Goal: Task Accomplishment & Management: Manage account settings

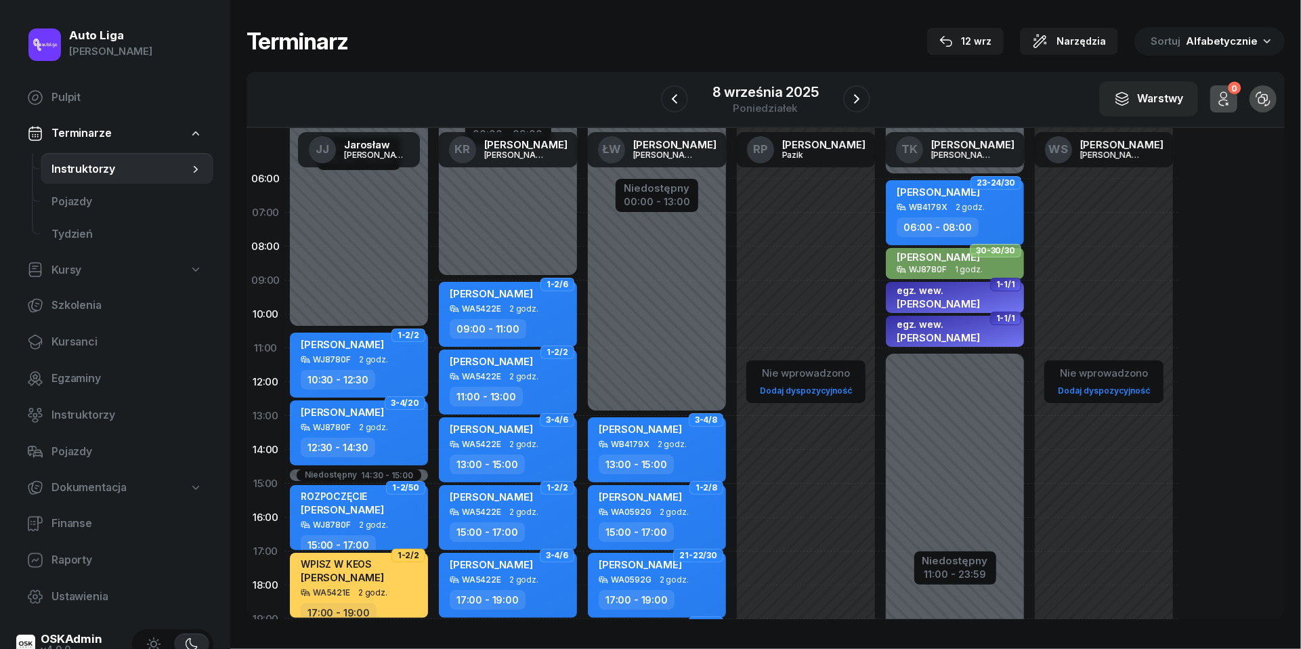
scroll to position [123, 0]
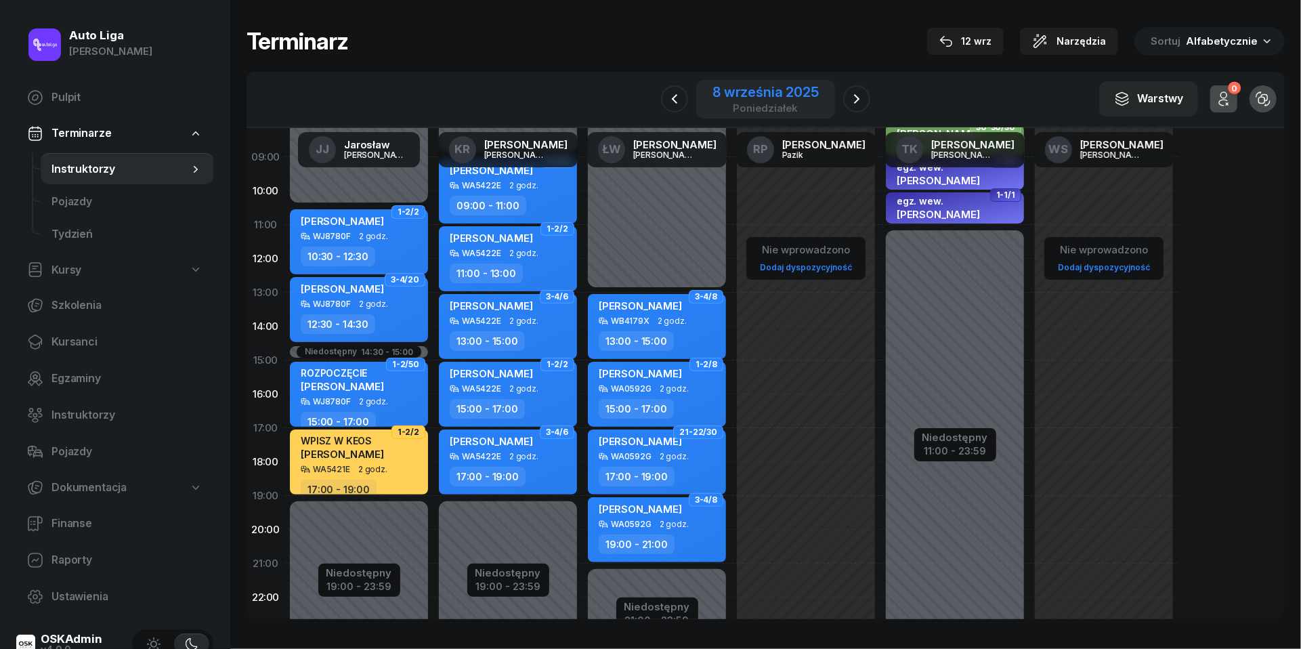
click at [767, 109] on div "poniedziałek" at bounding box center [766, 108] width 106 height 10
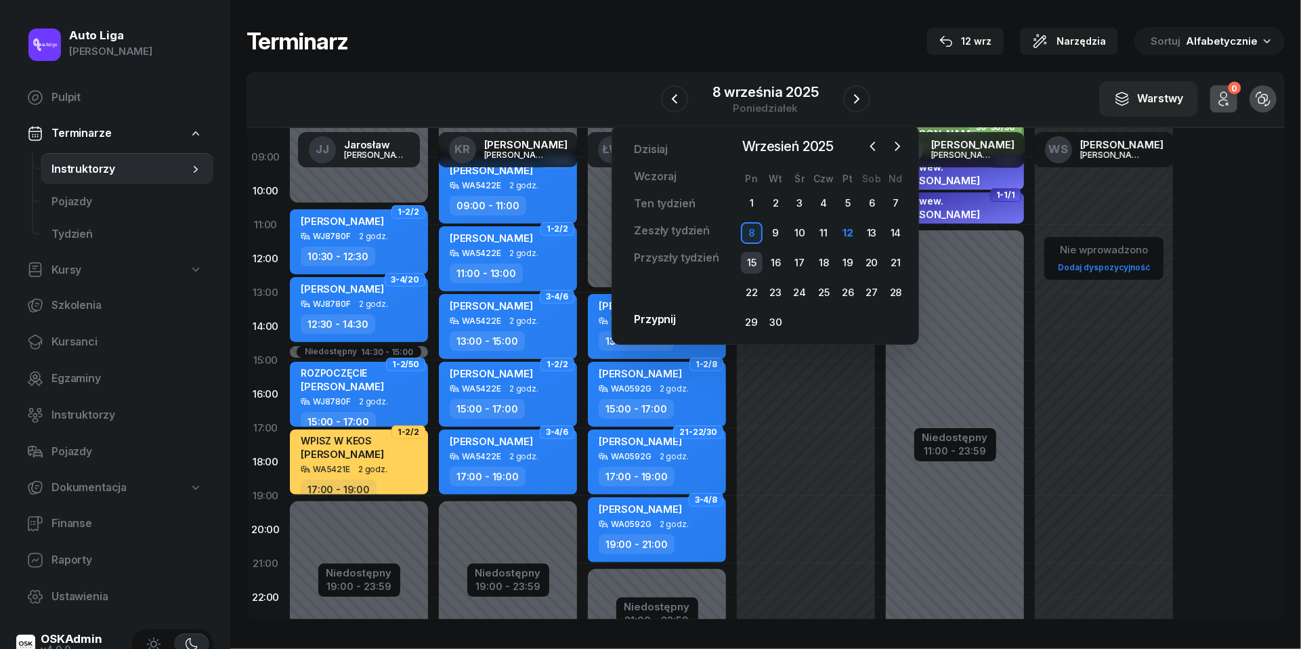
click at [749, 258] on div "15" at bounding box center [752, 263] width 22 height 22
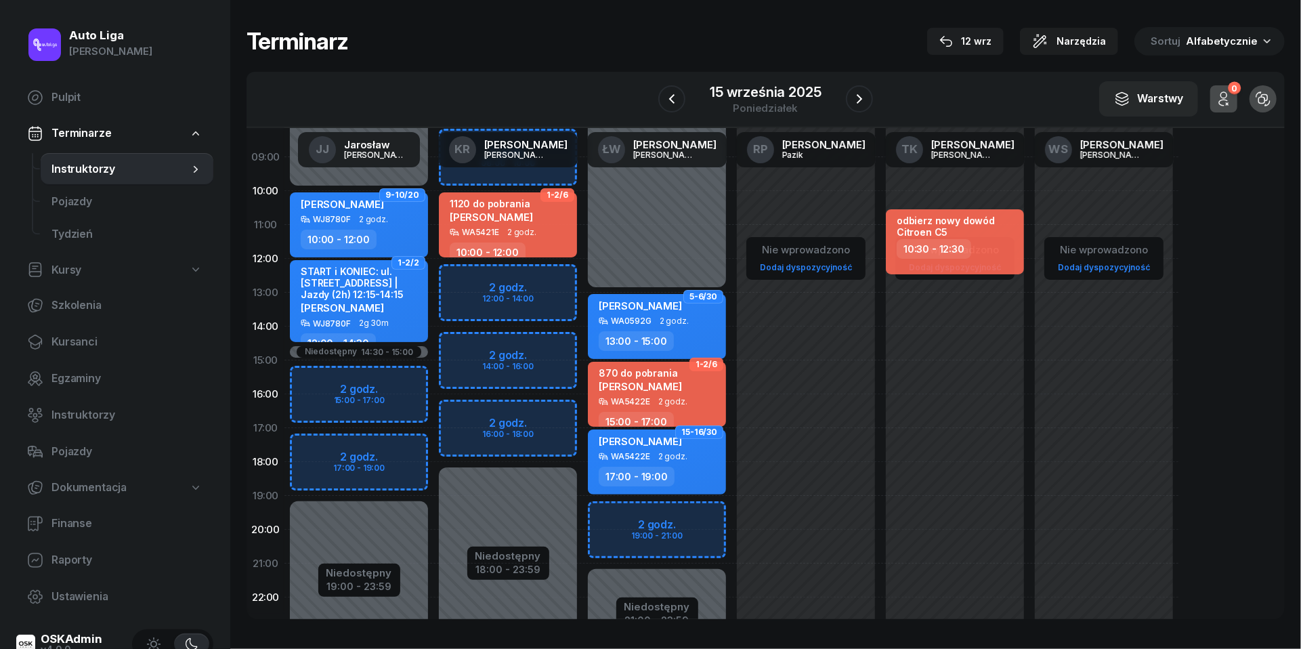
click at [469, 413] on div "Niedostępny 00:00 - 08:00 Niedostępny 18:00 - 23:59 2 godz. 08:00 - 10:00 2 god…" at bounding box center [508, 361] width 149 height 644
select select "16"
select select "18"
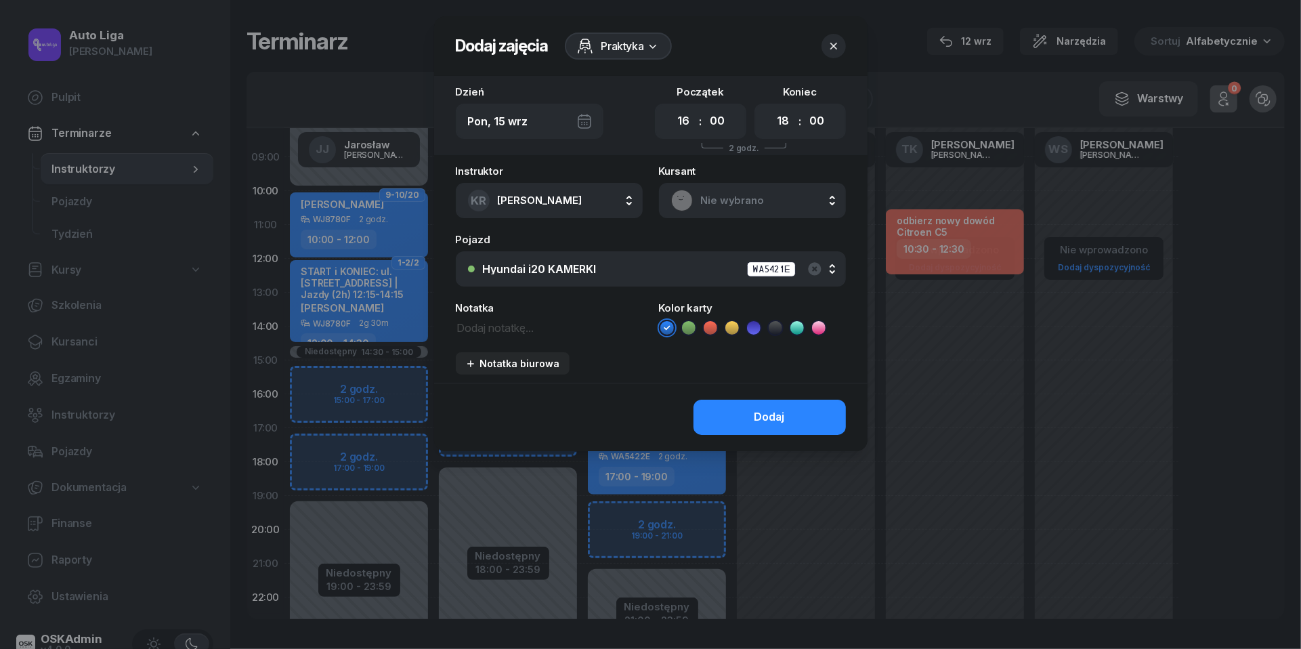
click at [480, 328] on textarea at bounding box center [549, 326] width 187 height 17
type textarea "[PERSON_NAME]"
click at [713, 322] on icon at bounding box center [711, 328] width 14 height 14
click at [749, 417] on button "Dodaj" at bounding box center [770, 417] width 152 height 35
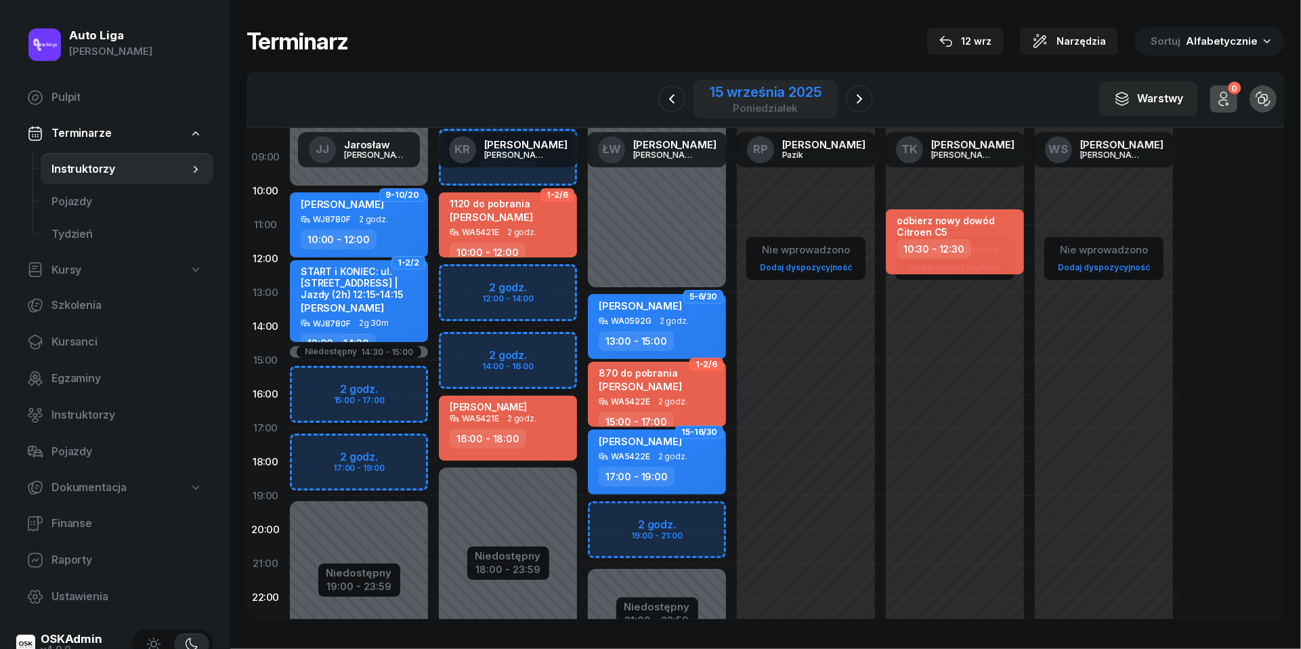
click at [743, 91] on div "15 września 2025" at bounding box center [765, 92] width 111 height 14
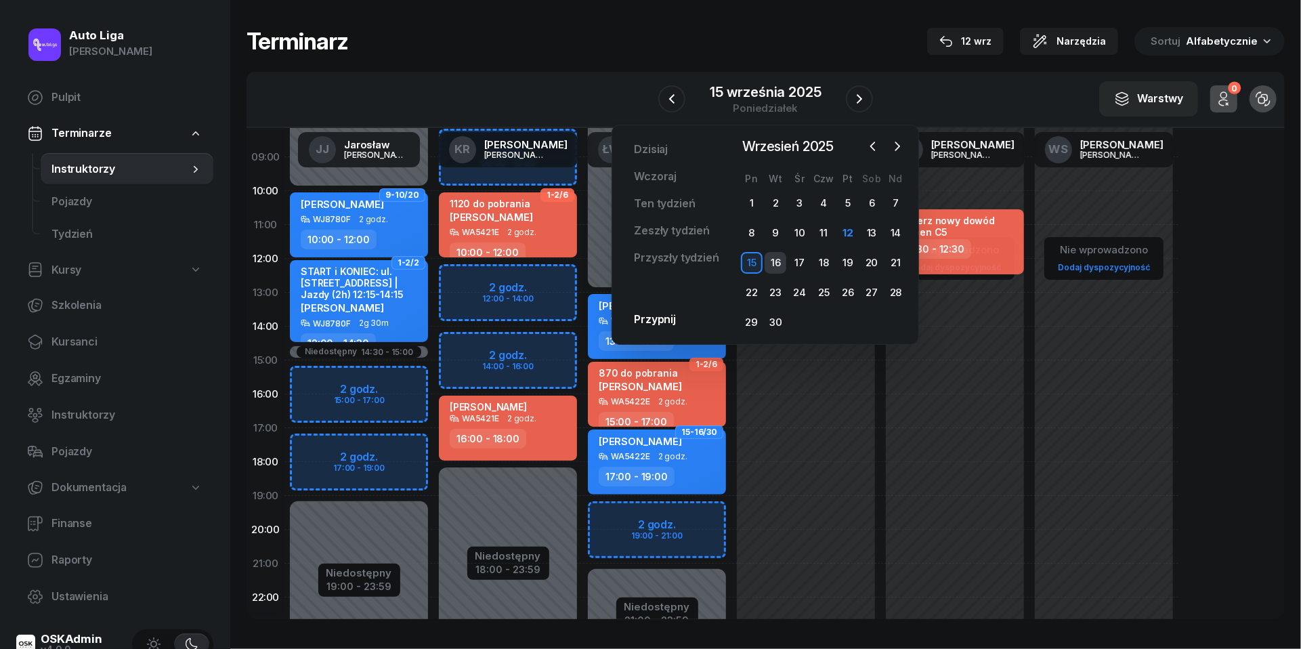
click at [778, 264] on div "16" at bounding box center [776, 263] width 22 height 22
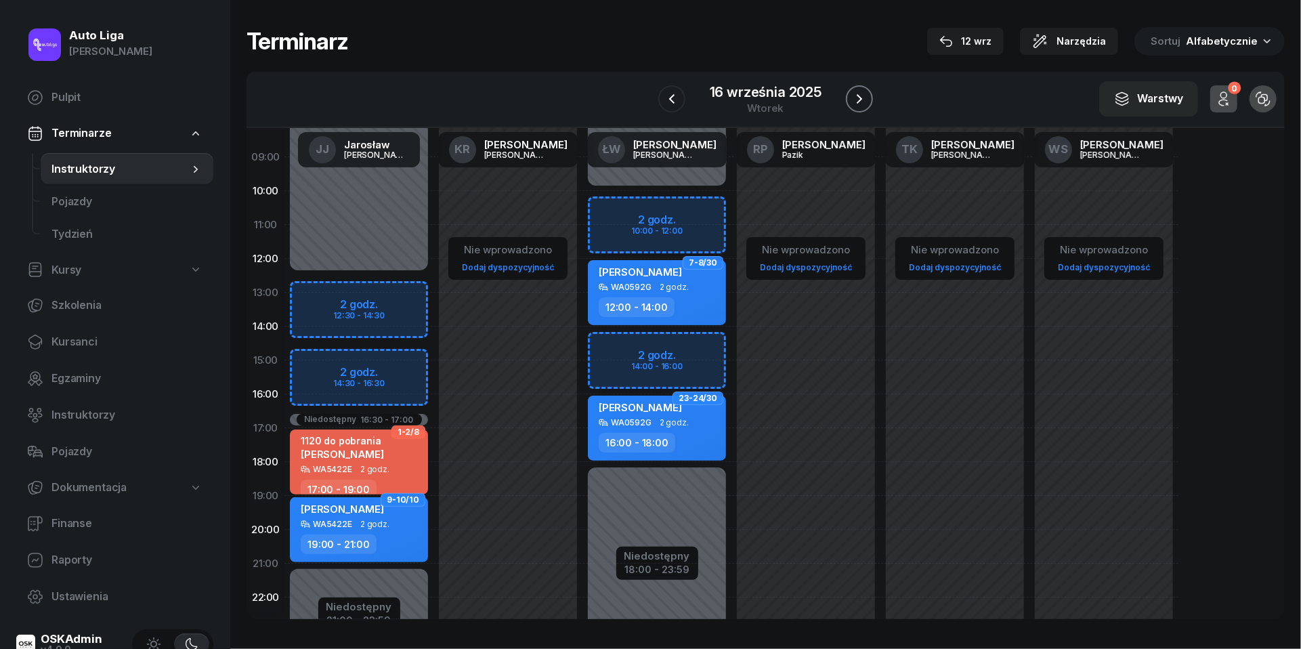
click at [867, 100] on icon "button" at bounding box center [859, 99] width 16 height 16
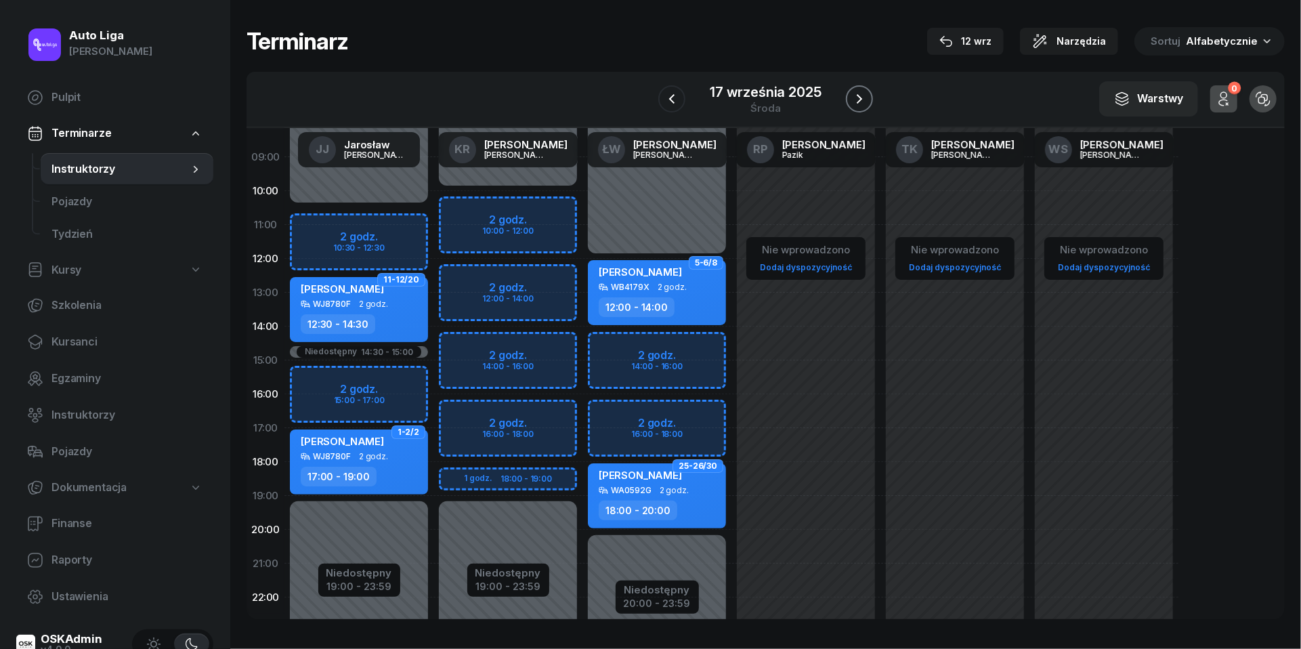
click at [863, 98] on icon "button" at bounding box center [859, 99] width 16 height 16
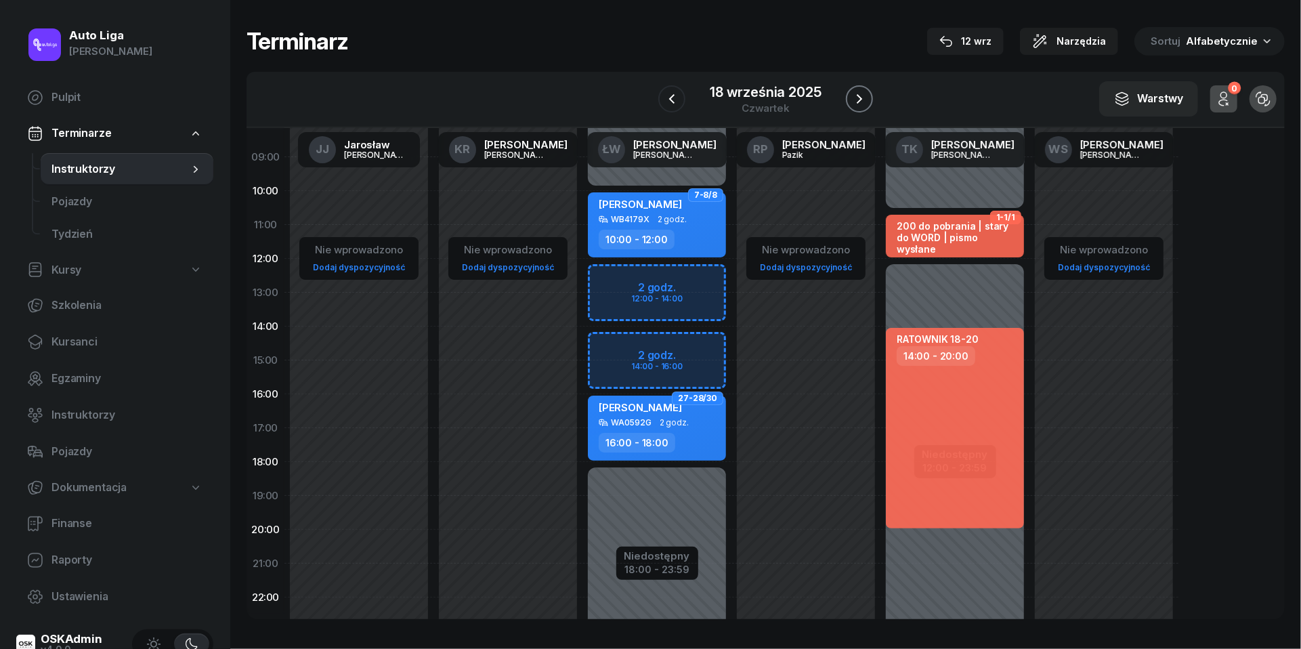
click at [863, 98] on icon "button" at bounding box center [859, 99] width 16 height 16
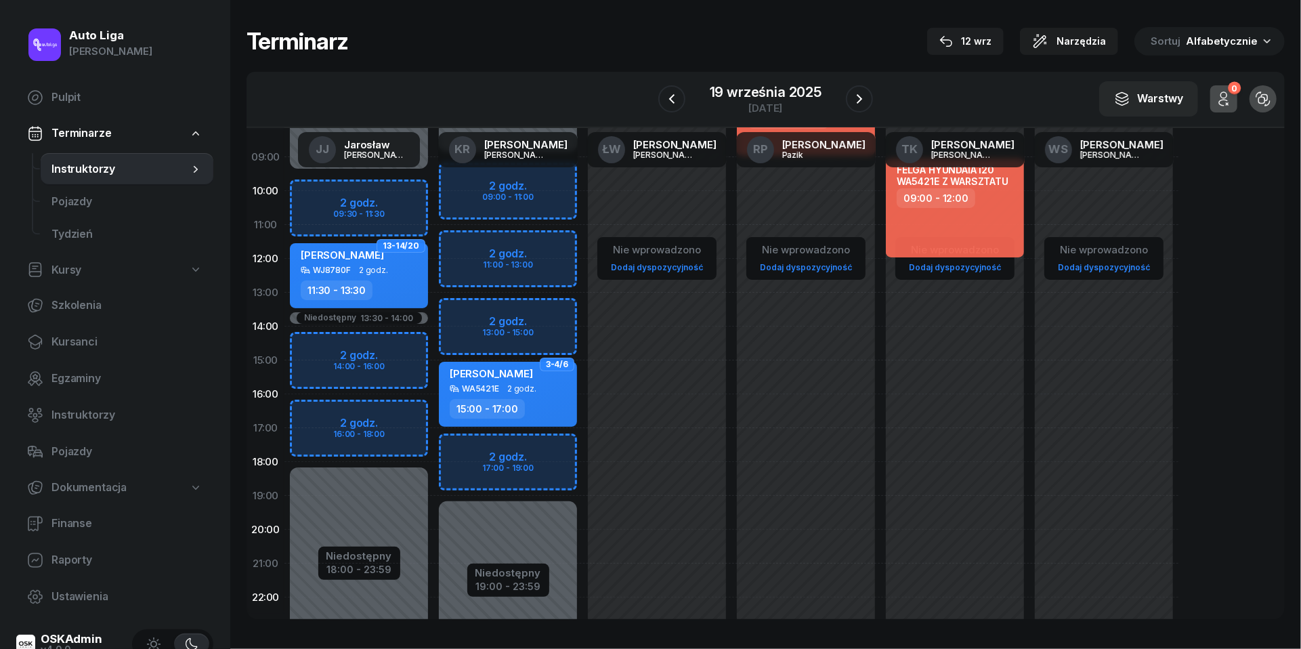
click at [467, 447] on div "Niedostępny 00:00 - 09:00 Niedostępny 19:00 - 23:59 2 godz. 09:00 - 11:00 2 god…" at bounding box center [508, 361] width 149 height 644
select select "17"
select select "19"
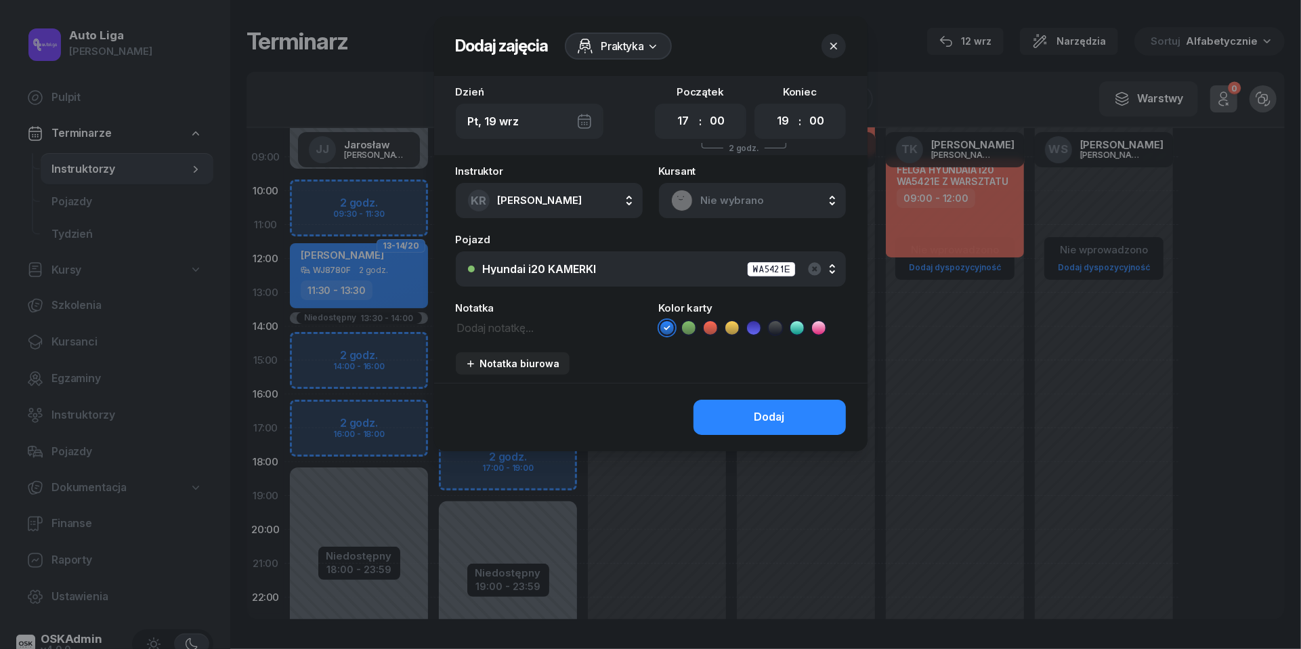
click at [486, 331] on textarea at bounding box center [549, 326] width 187 height 17
type textarea "[PERSON_NAME]"
click at [714, 324] on icon at bounding box center [711, 328] width 14 height 14
click at [751, 421] on button "Dodaj" at bounding box center [770, 417] width 152 height 35
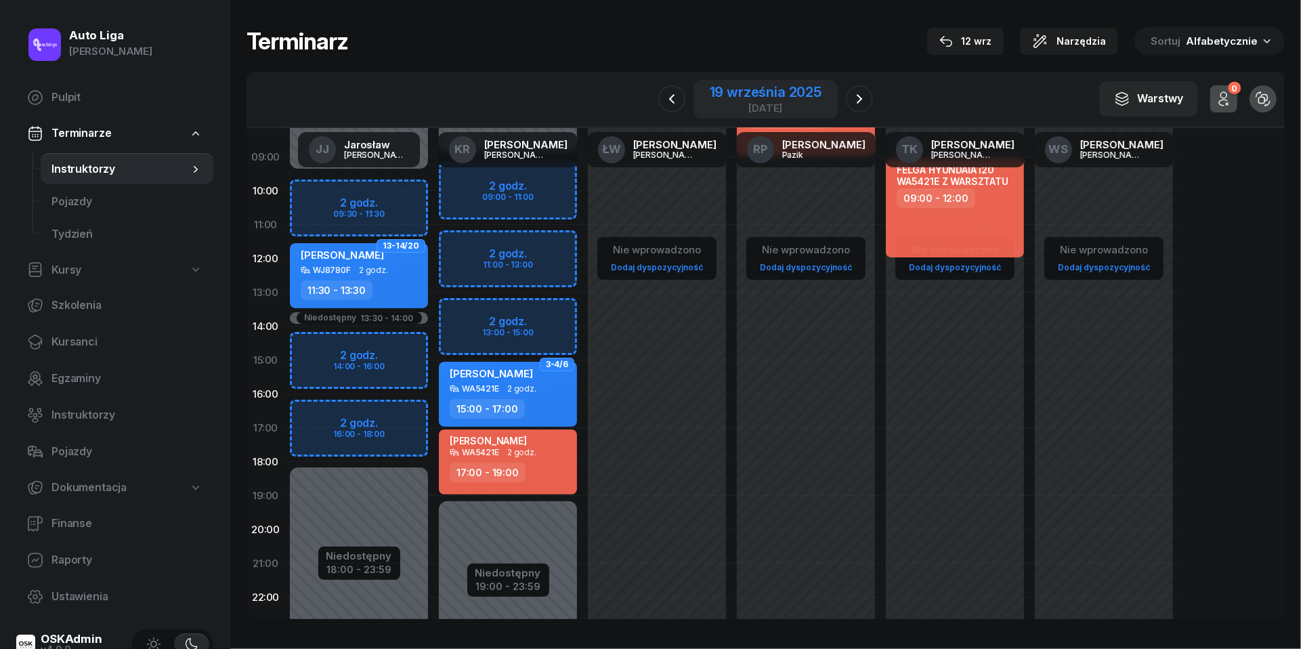
click at [751, 98] on div "19 września 2025" at bounding box center [766, 92] width 112 height 14
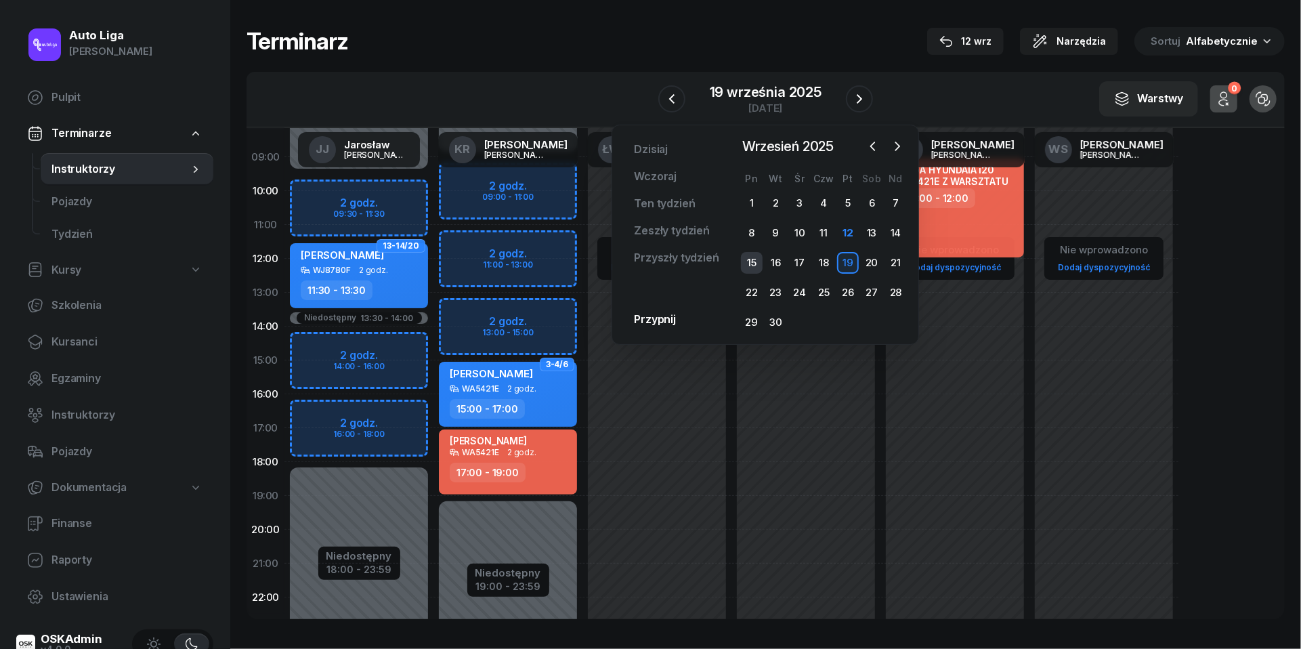
click at [755, 260] on div "15" at bounding box center [752, 263] width 22 height 22
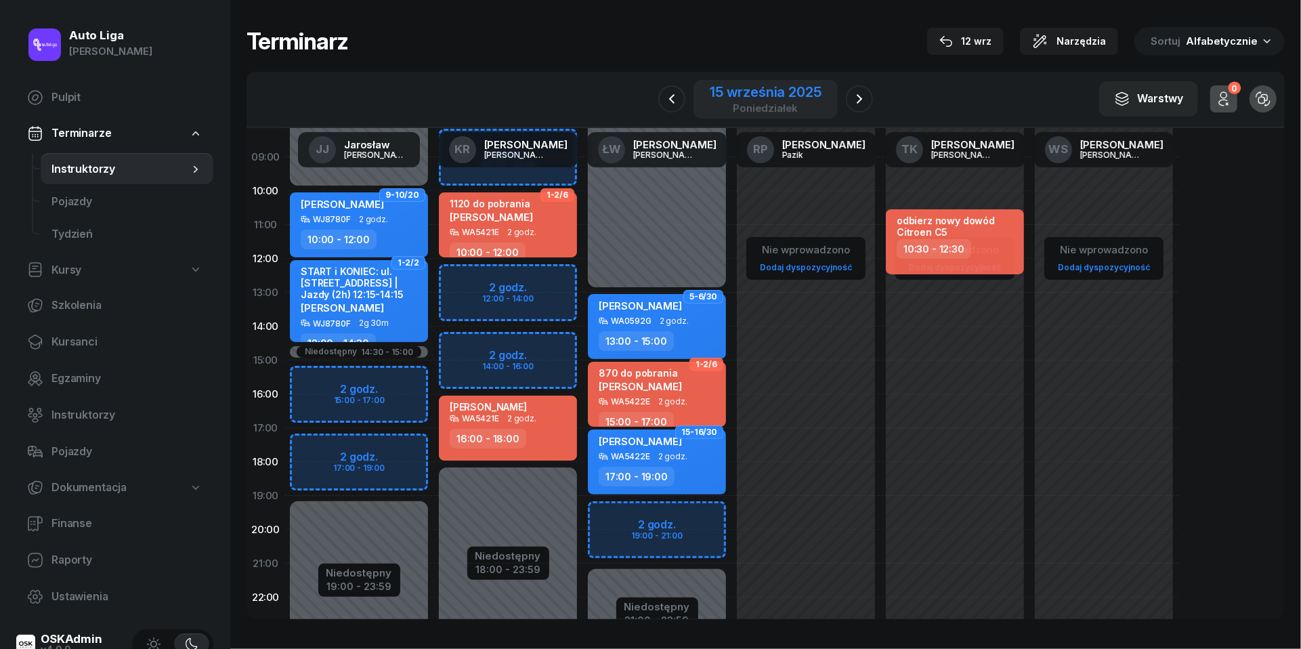
click at [756, 98] on div "15 września 2025" at bounding box center [765, 92] width 111 height 14
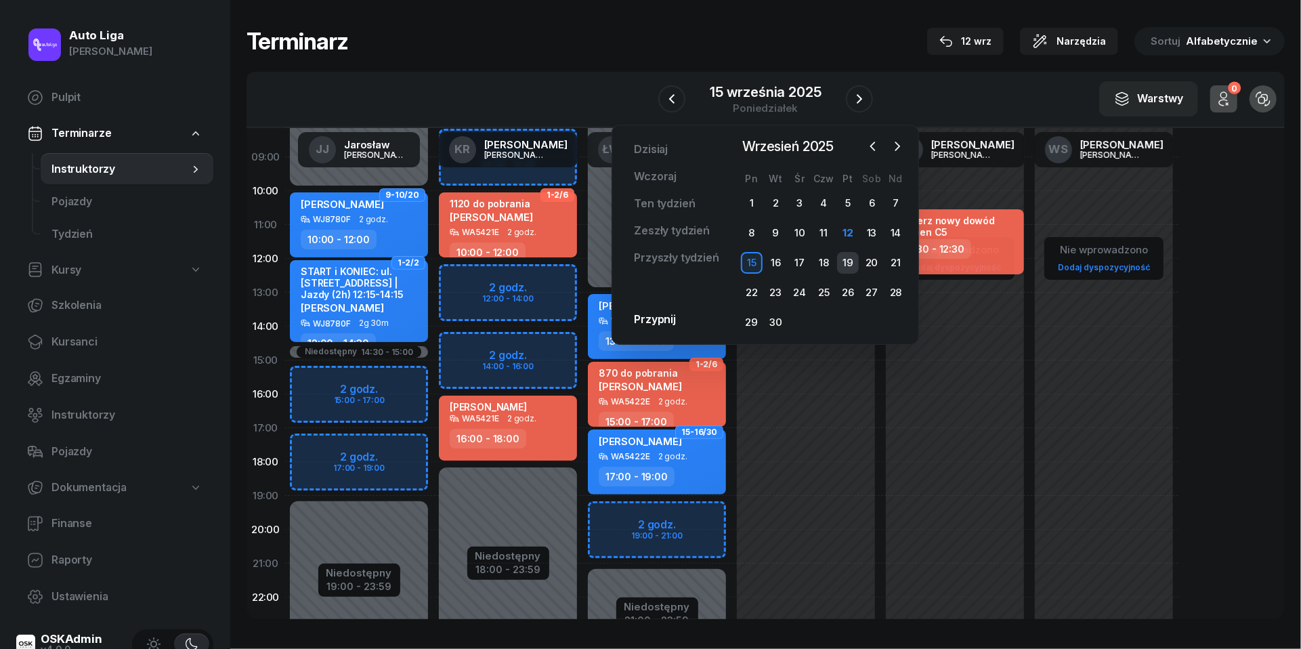
click at [843, 259] on div "19" at bounding box center [848, 263] width 22 height 22
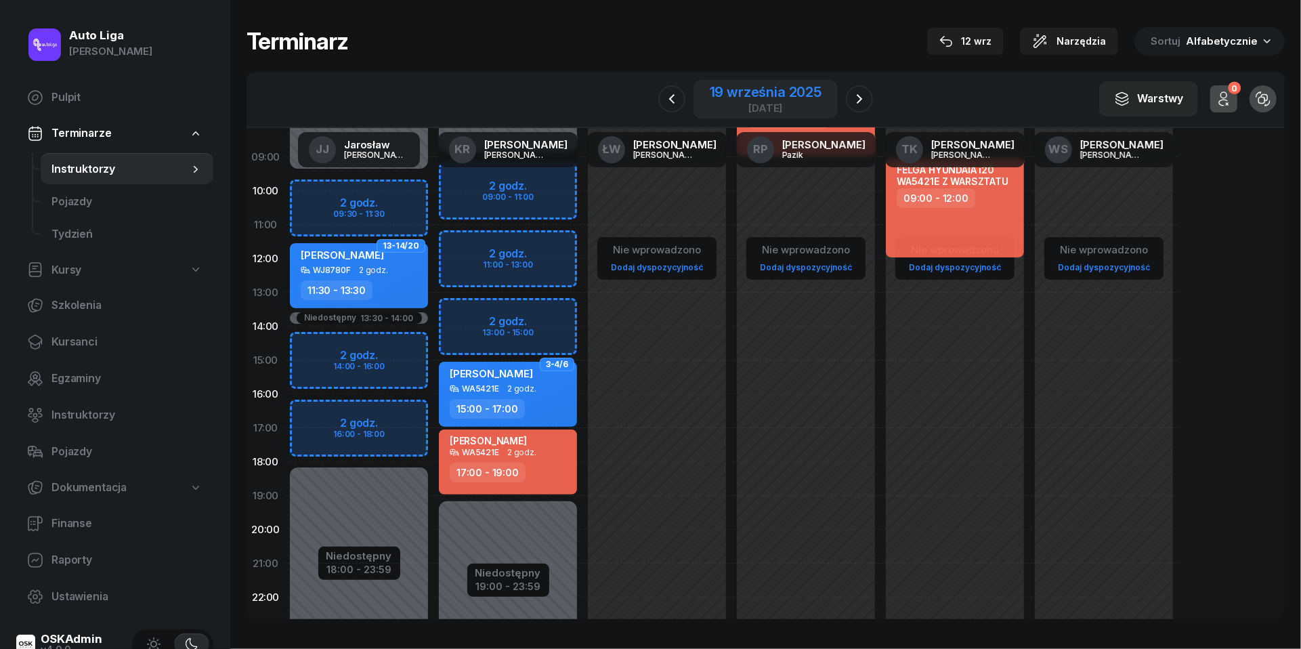
click at [765, 103] on div "[DATE]" at bounding box center [766, 108] width 112 height 10
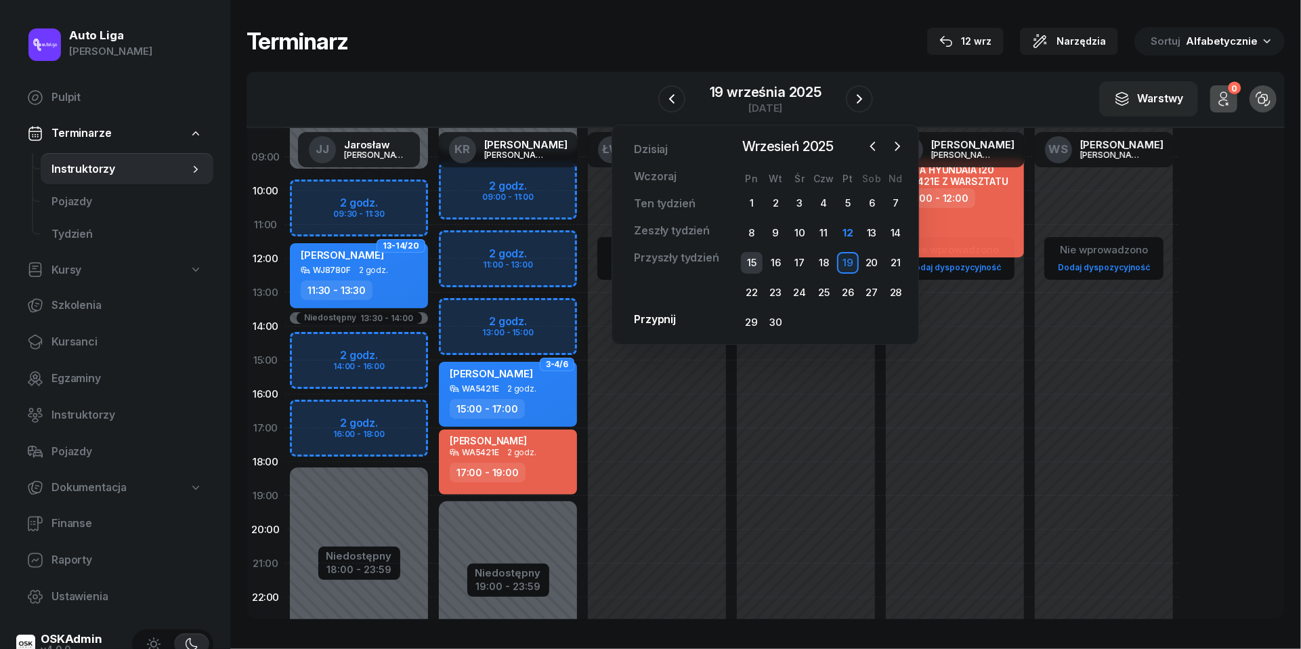
click at [749, 264] on div "15" at bounding box center [752, 263] width 22 height 22
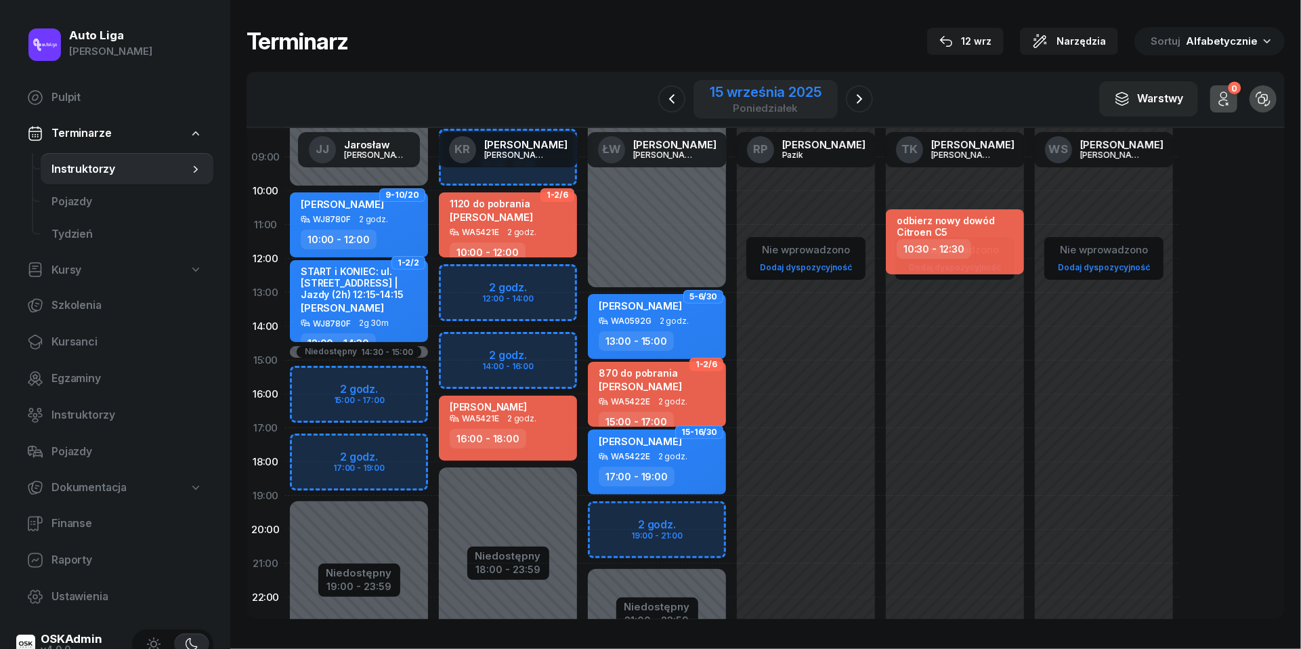
click at [745, 103] on div "poniedziałek" at bounding box center [765, 108] width 111 height 10
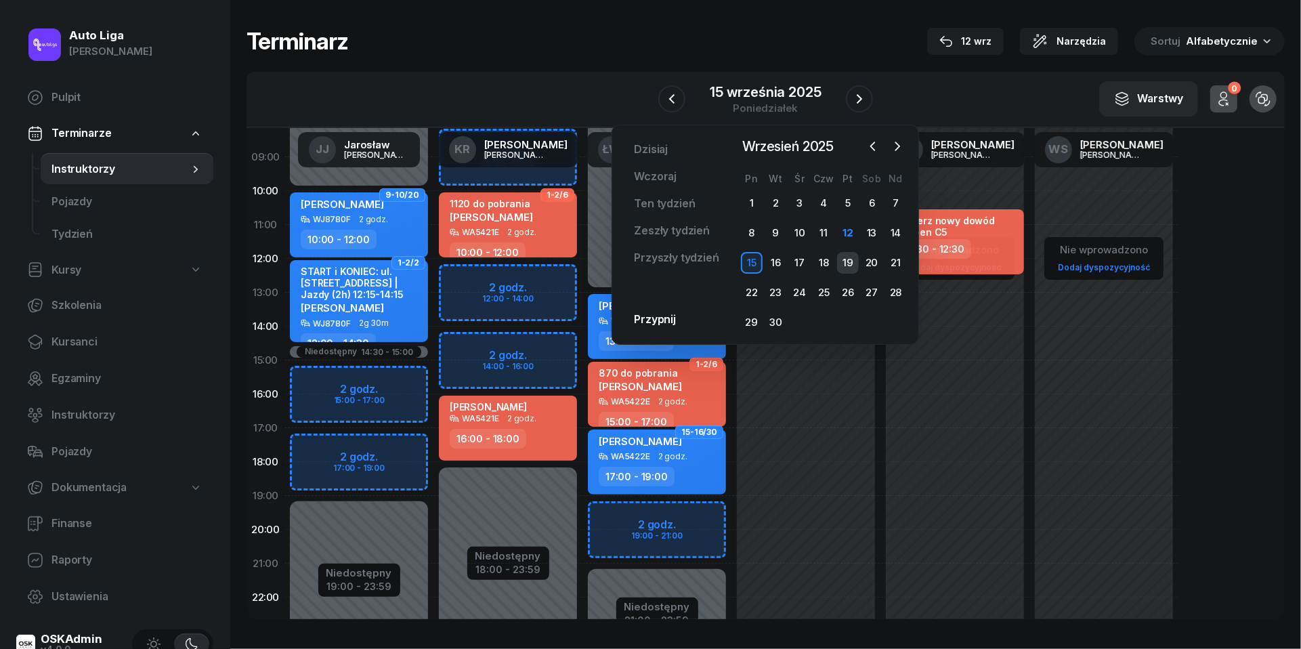
click at [846, 253] on div "19" at bounding box center [848, 263] width 22 height 22
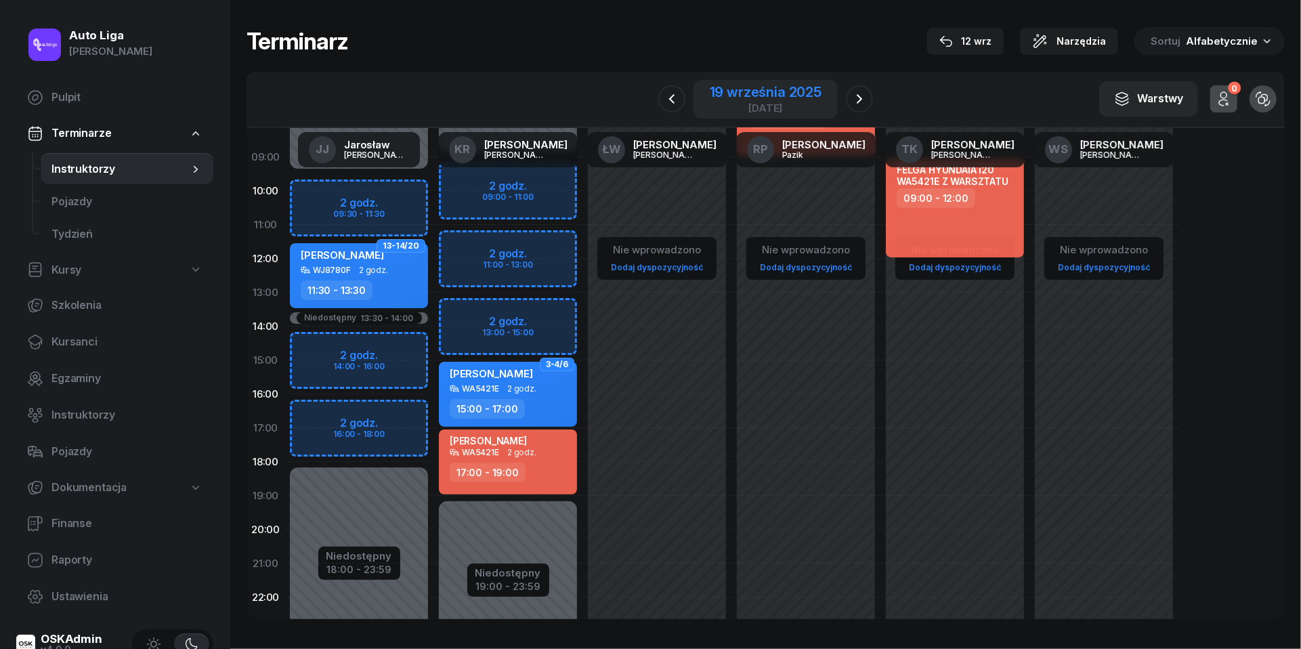
click at [761, 99] on div "19 września 2025" at bounding box center [766, 92] width 112 height 14
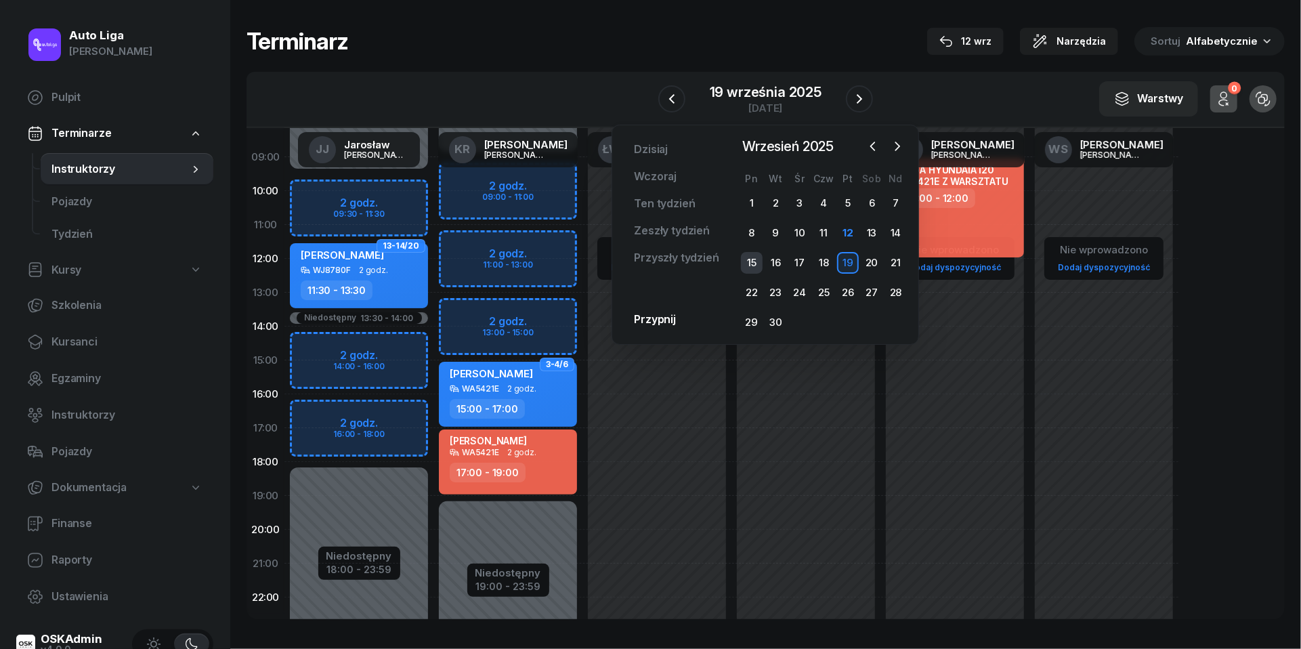
click at [752, 259] on div "15" at bounding box center [752, 263] width 22 height 22
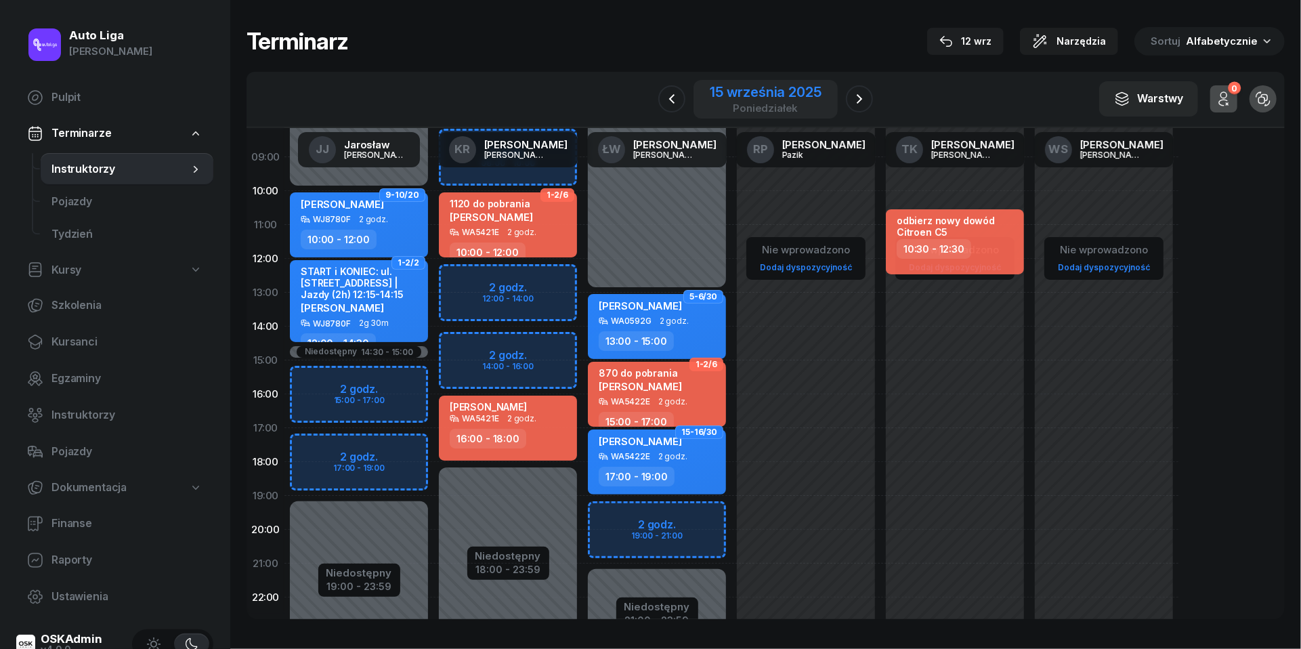
click at [772, 91] on div "15 września 2025" at bounding box center [765, 92] width 111 height 14
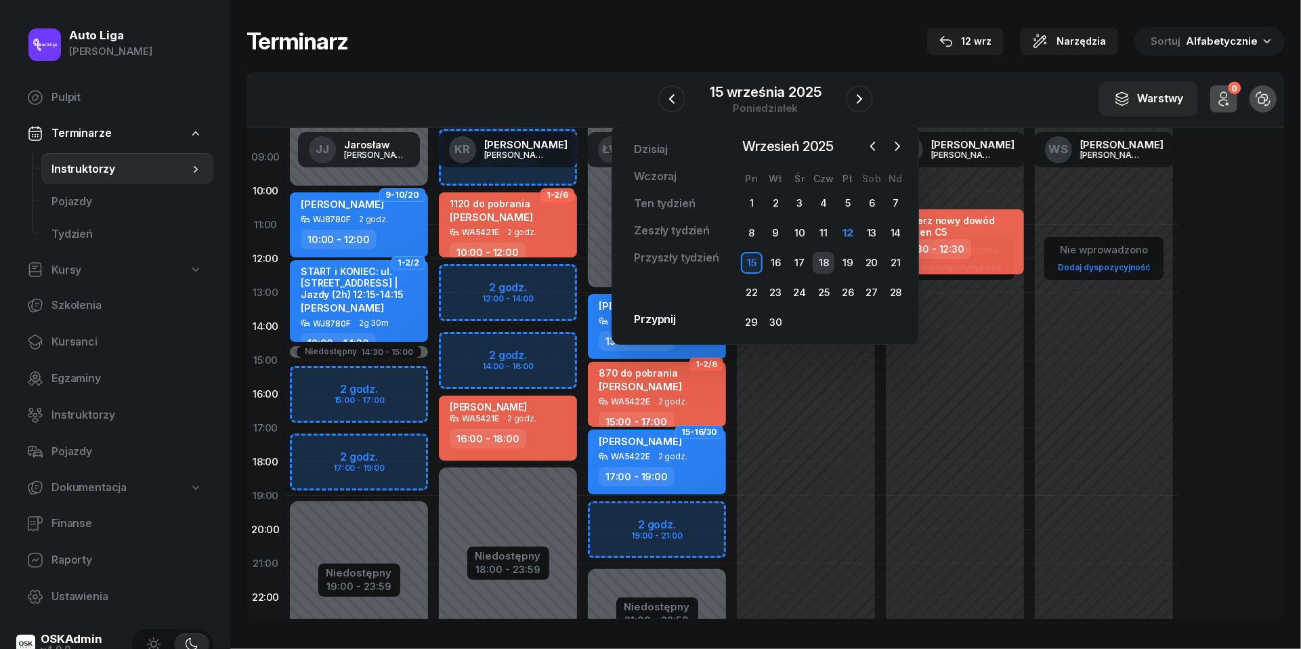
click at [824, 263] on div "18" at bounding box center [824, 263] width 22 height 22
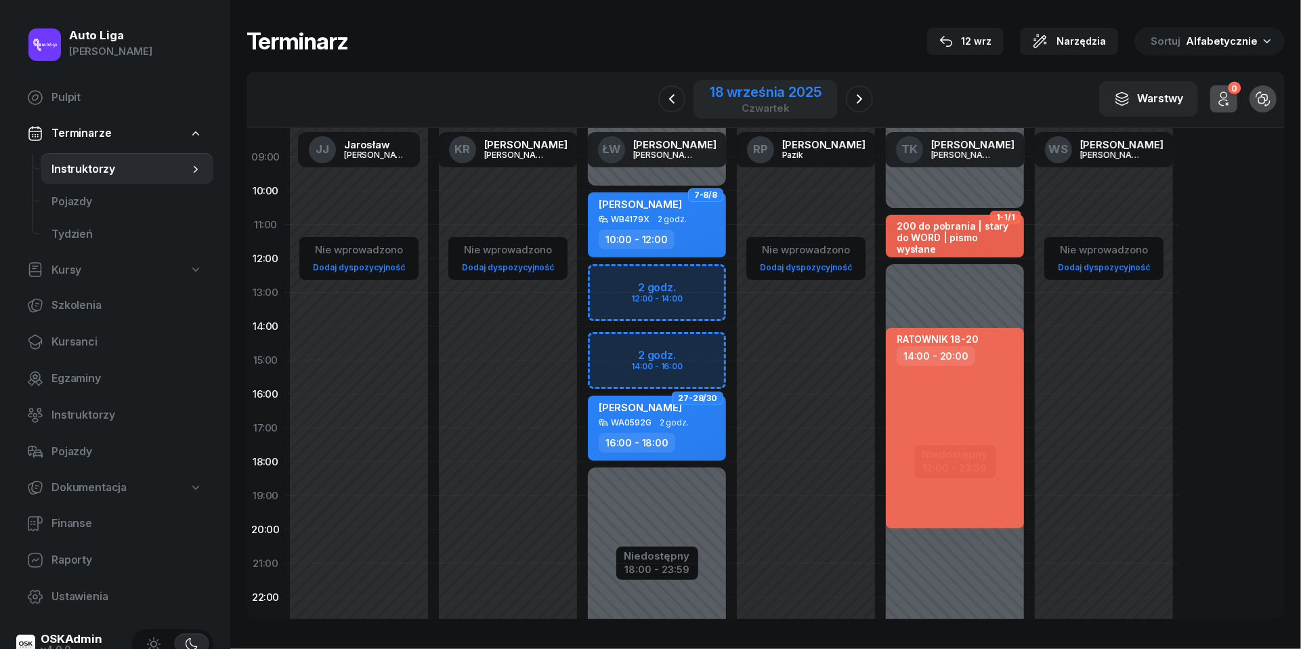
click at [778, 91] on div "18 września 2025" at bounding box center [765, 92] width 111 height 14
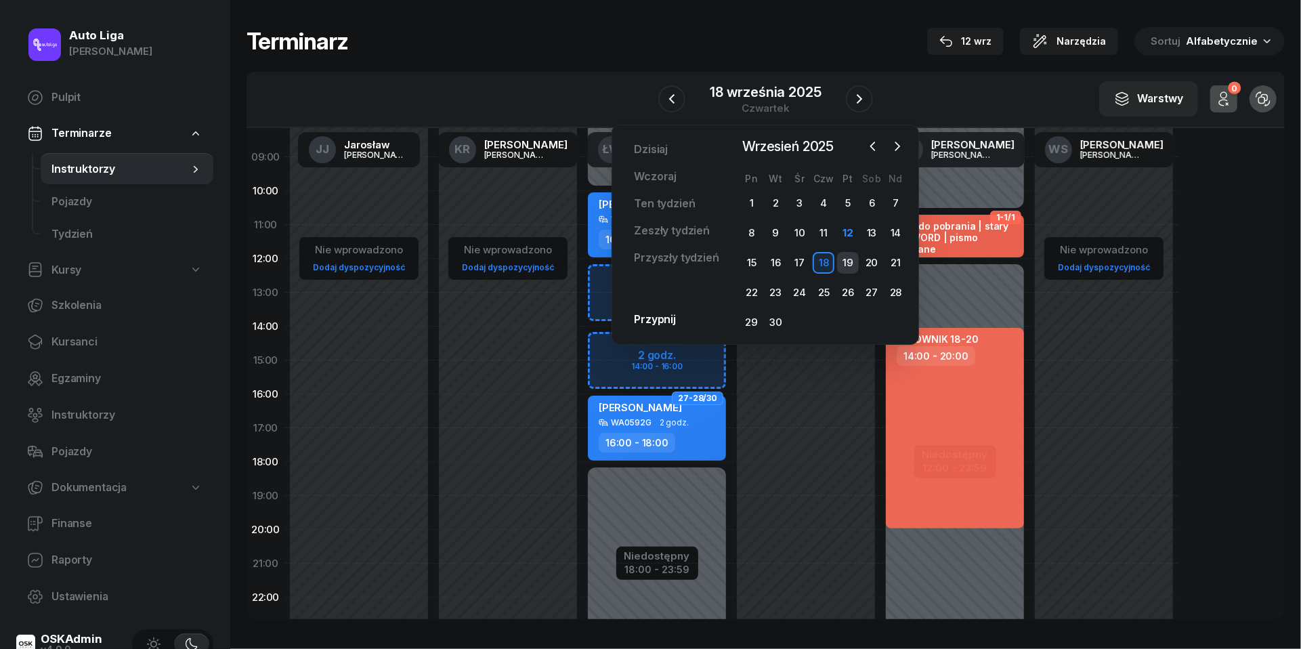
click at [851, 263] on div "19" at bounding box center [848, 263] width 22 height 22
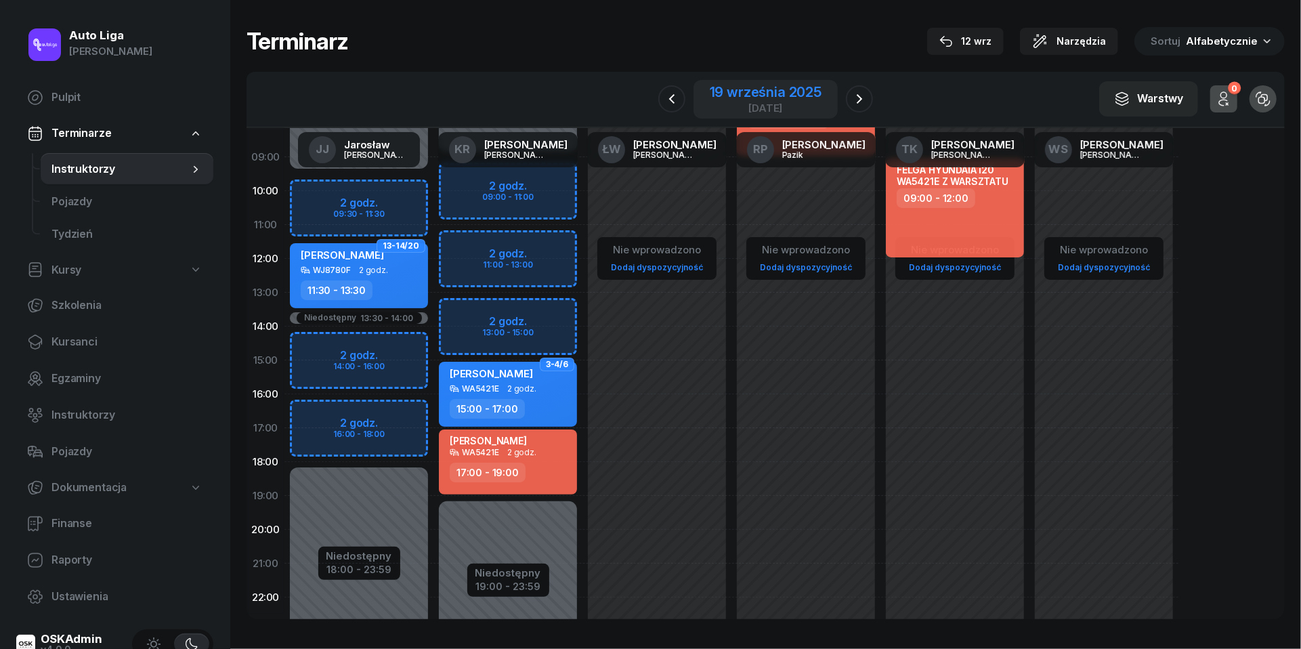
click at [726, 106] on div "[DATE]" at bounding box center [766, 108] width 112 height 10
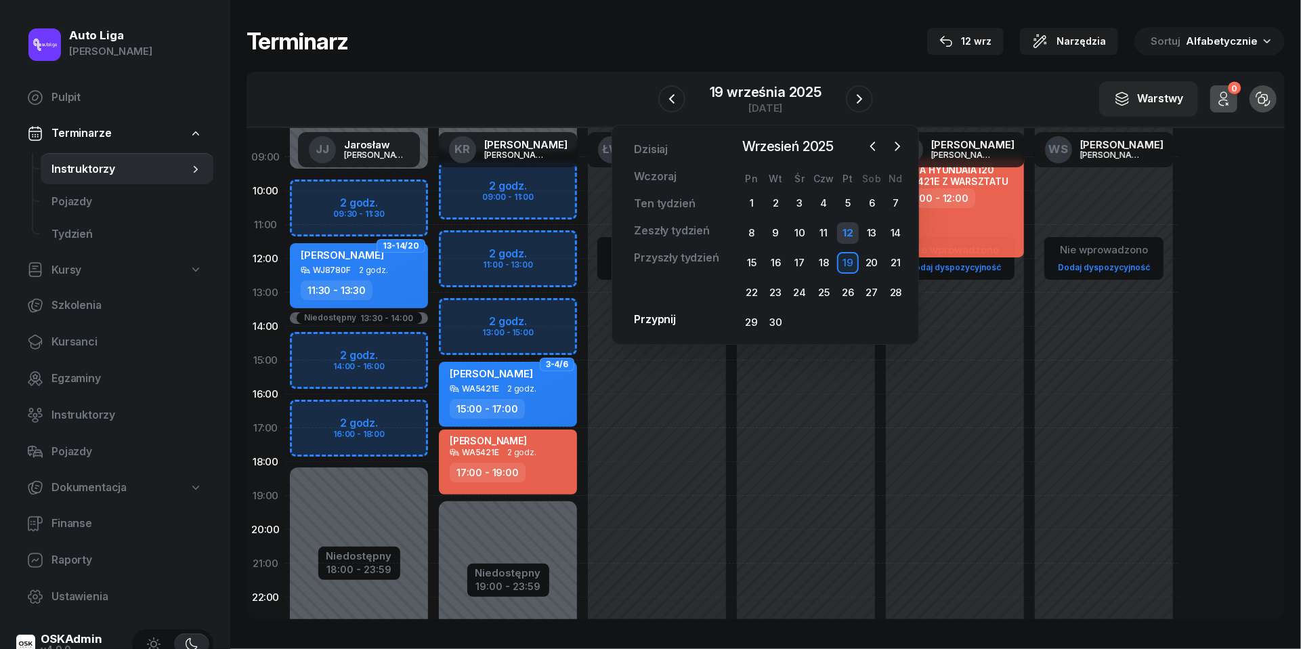
click at [851, 228] on div "12" at bounding box center [848, 233] width 22 height 22
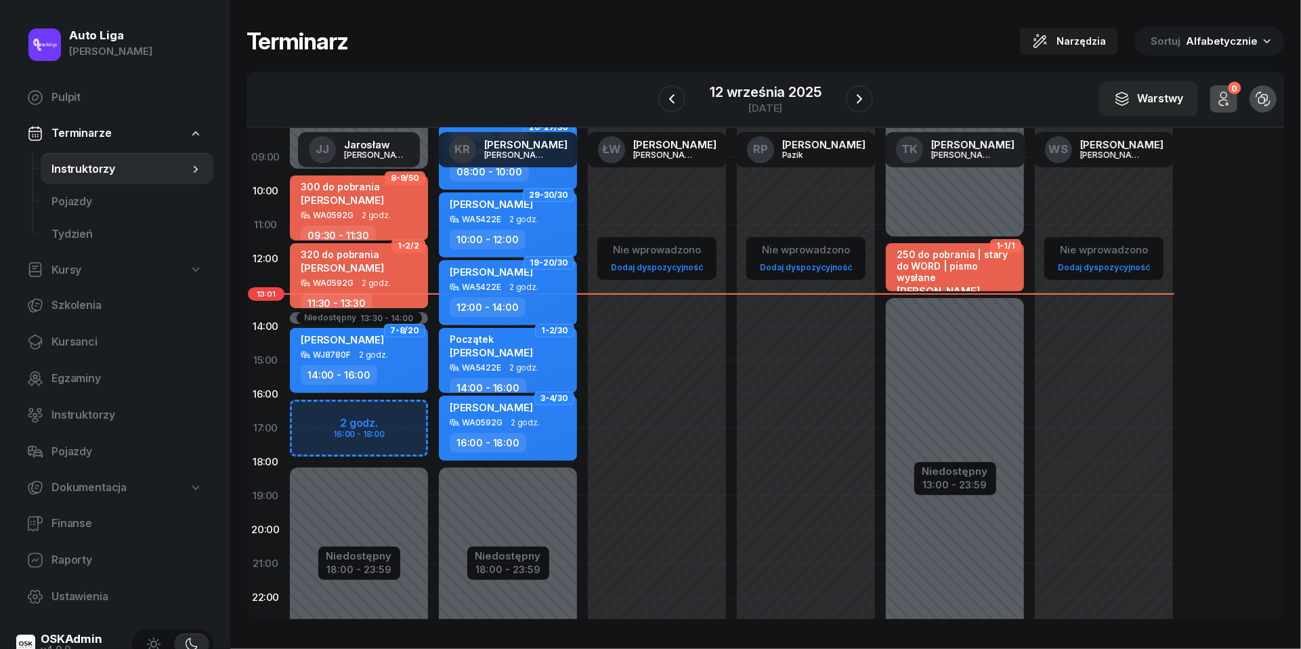
click at [321, 410] on div "Niedostępny 00:00 - 09:30 Niedostępny 18:00 - 23:59 Niedostępny 13:30 - 14:00 2…" at bounding box center [359, 361] width 149 height 644
select select "16"
select select "18"
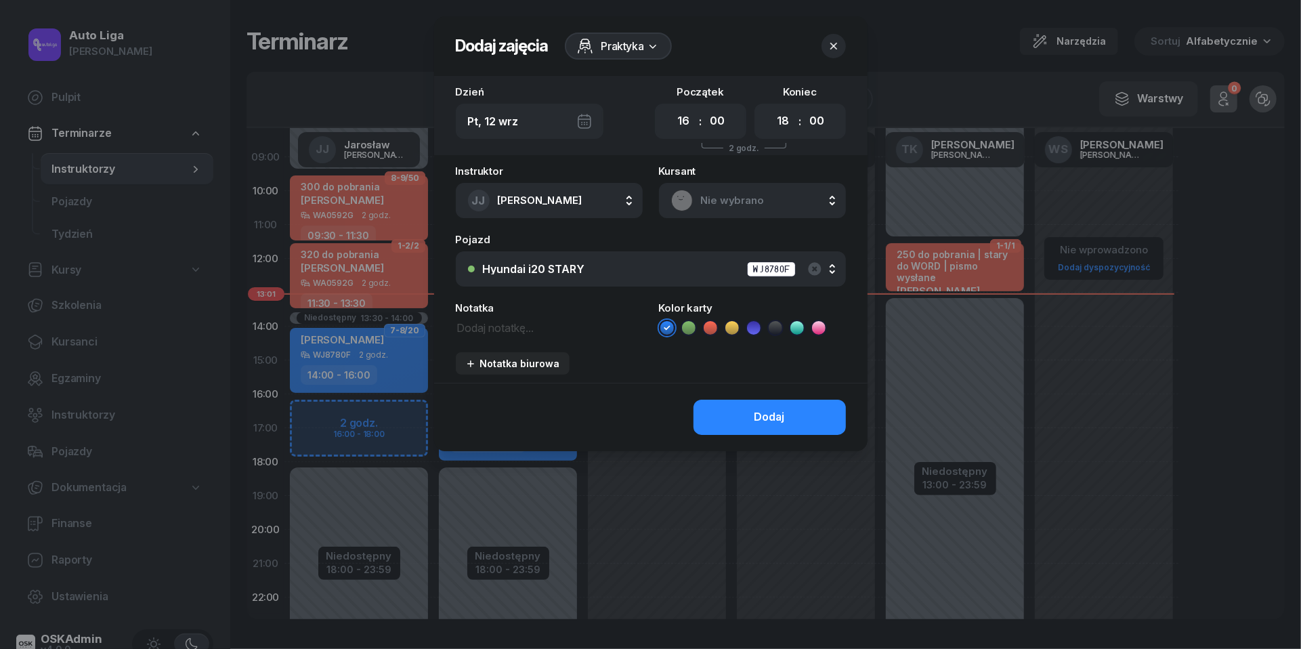
click at [733, 206] on span "Nie wybrano" at bounding box center [767, 201] width 133 height 18
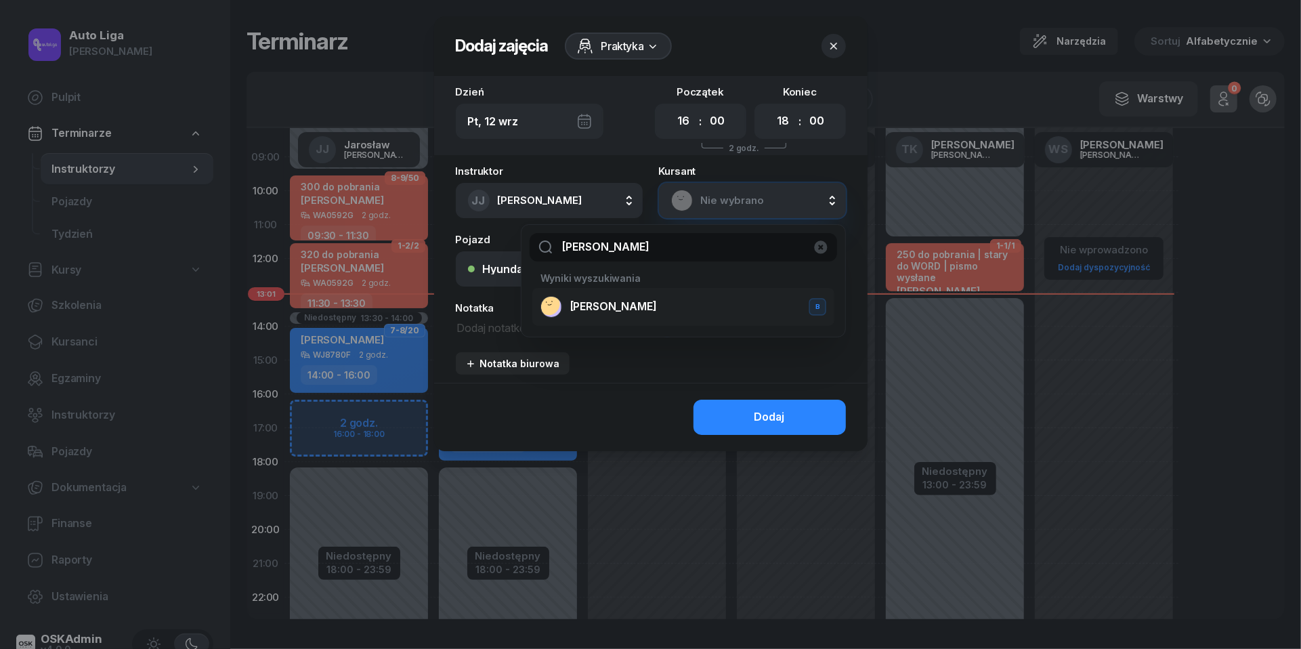
type input "[PERSON_NAME]"
click at [599, 308] on span "[PERSON_NAME]" at bounding box center [613, 307] width 87 height 18
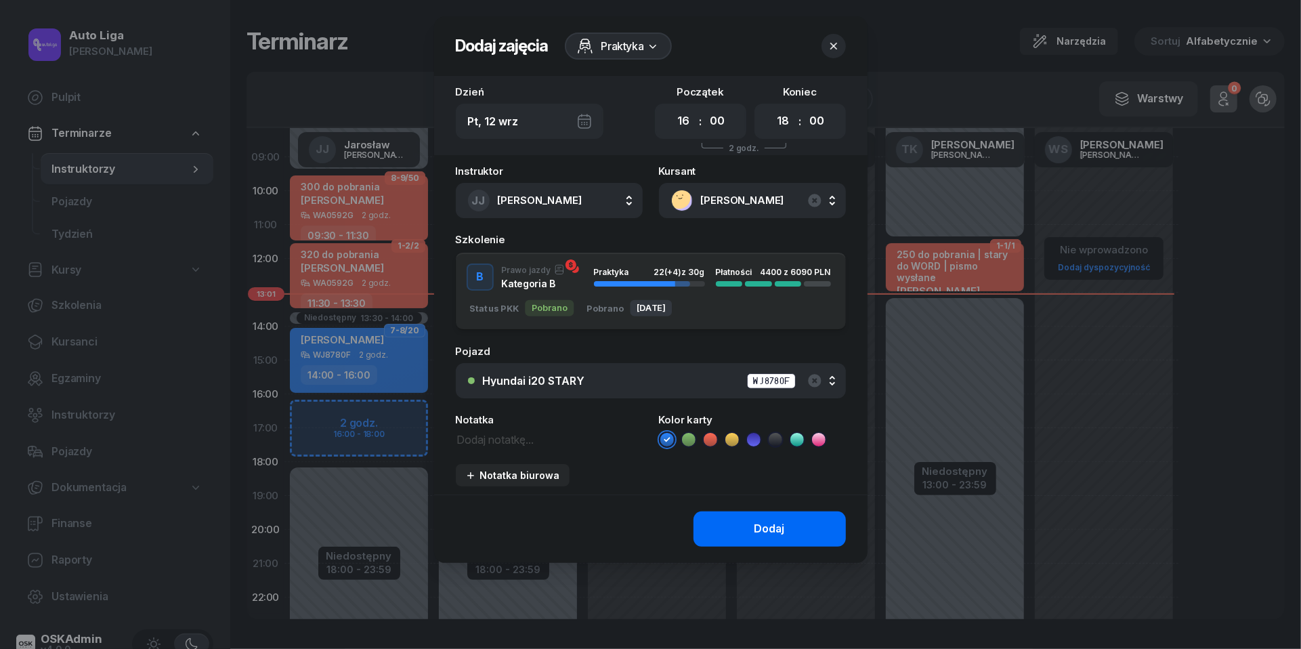
click at [744, 524] on button "Dodaj" at bounding box center [770, 528] width 152 height 35
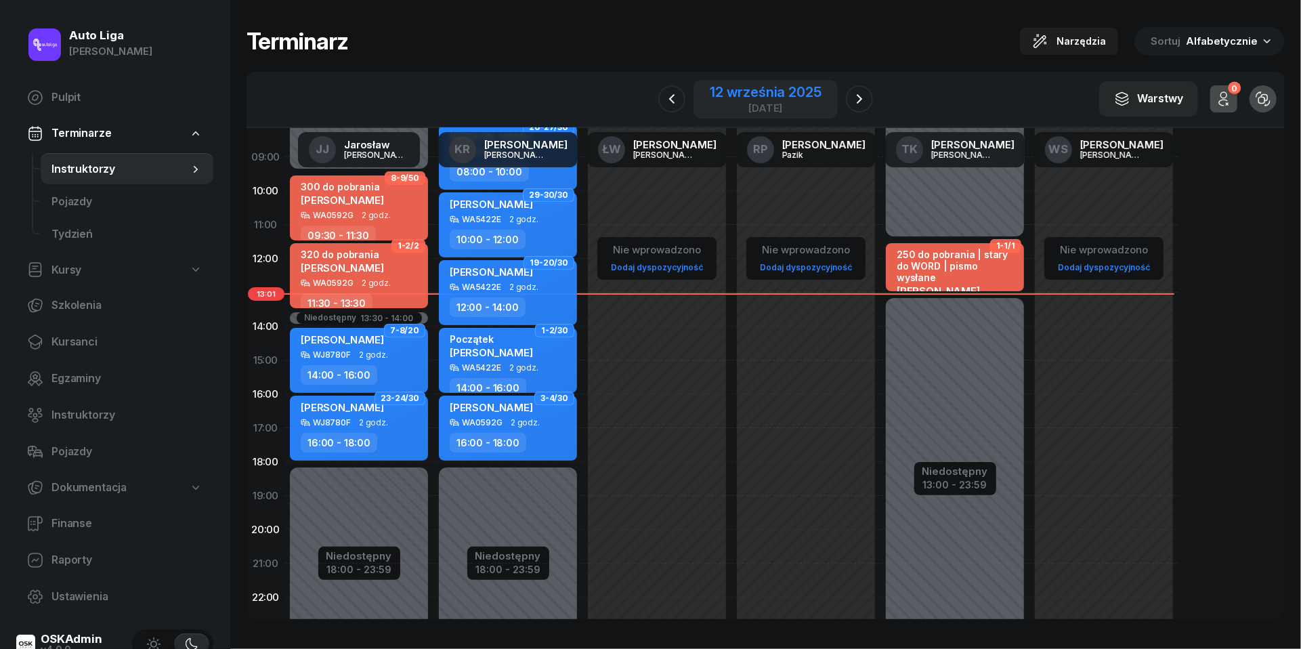
click at [765, 88] on div "12 września 2025" at bounding box center [765, 92] width 111 height 14
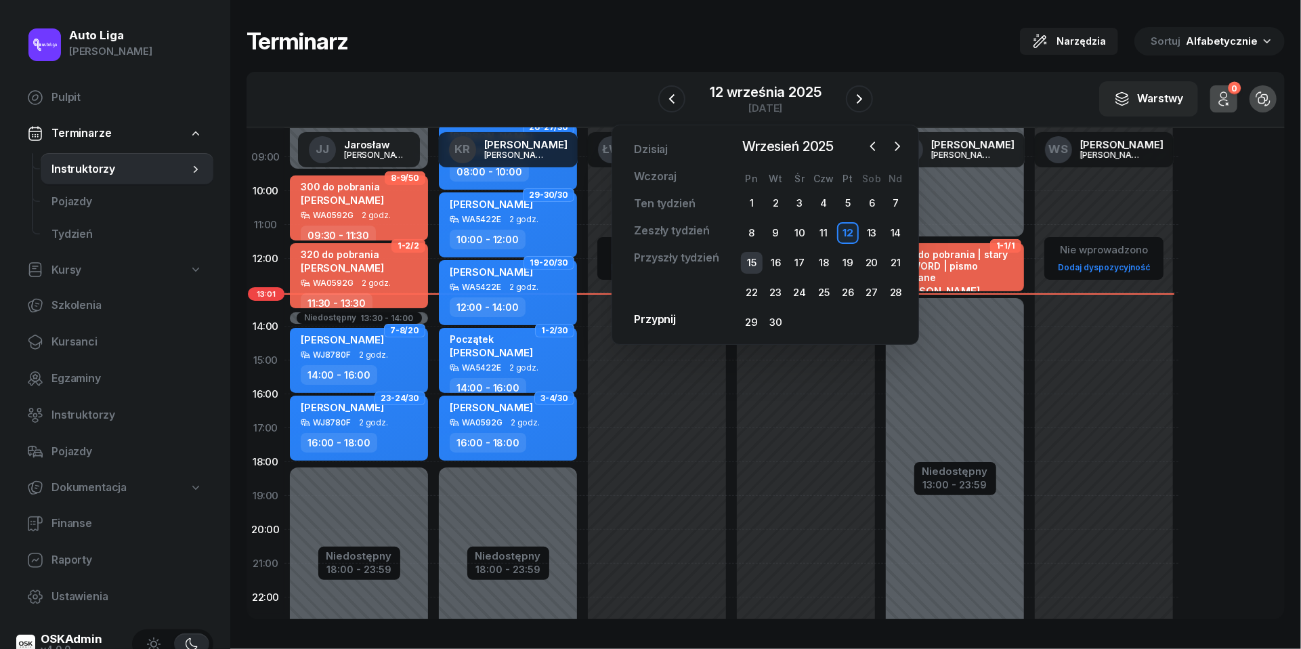
click at [753, 253] on div "15" at bounding box center [752, 263] width 22 height 22
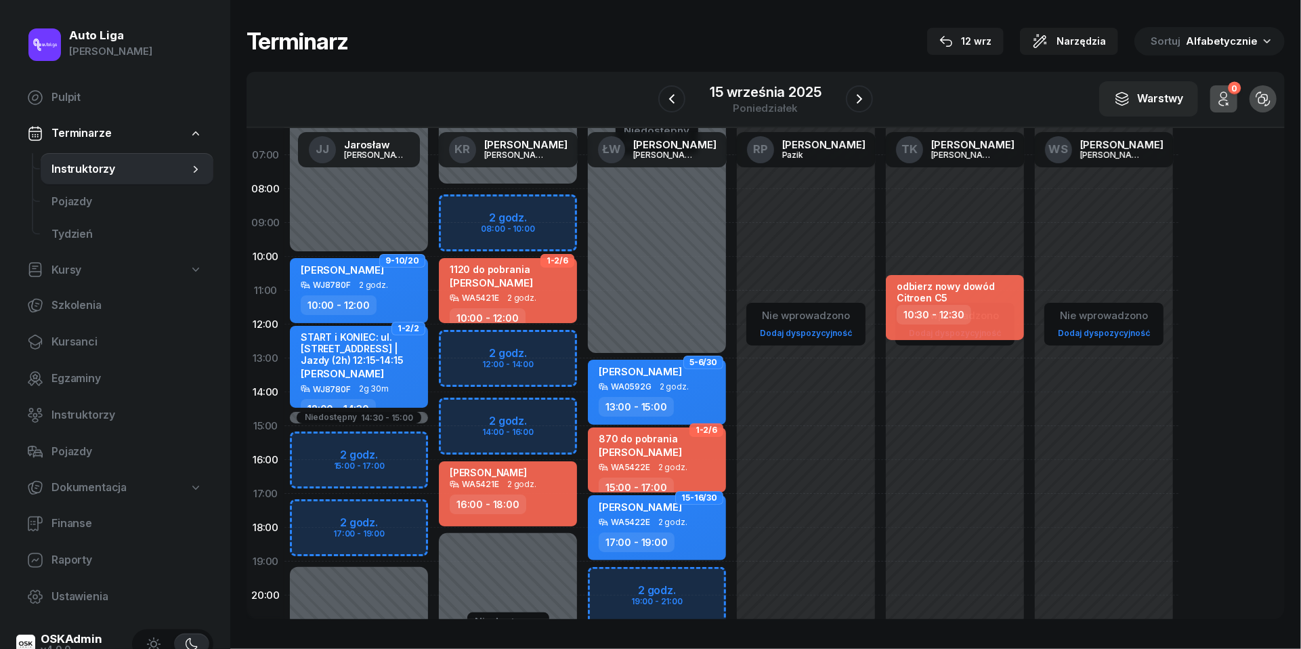
scroll to position [18, 0]
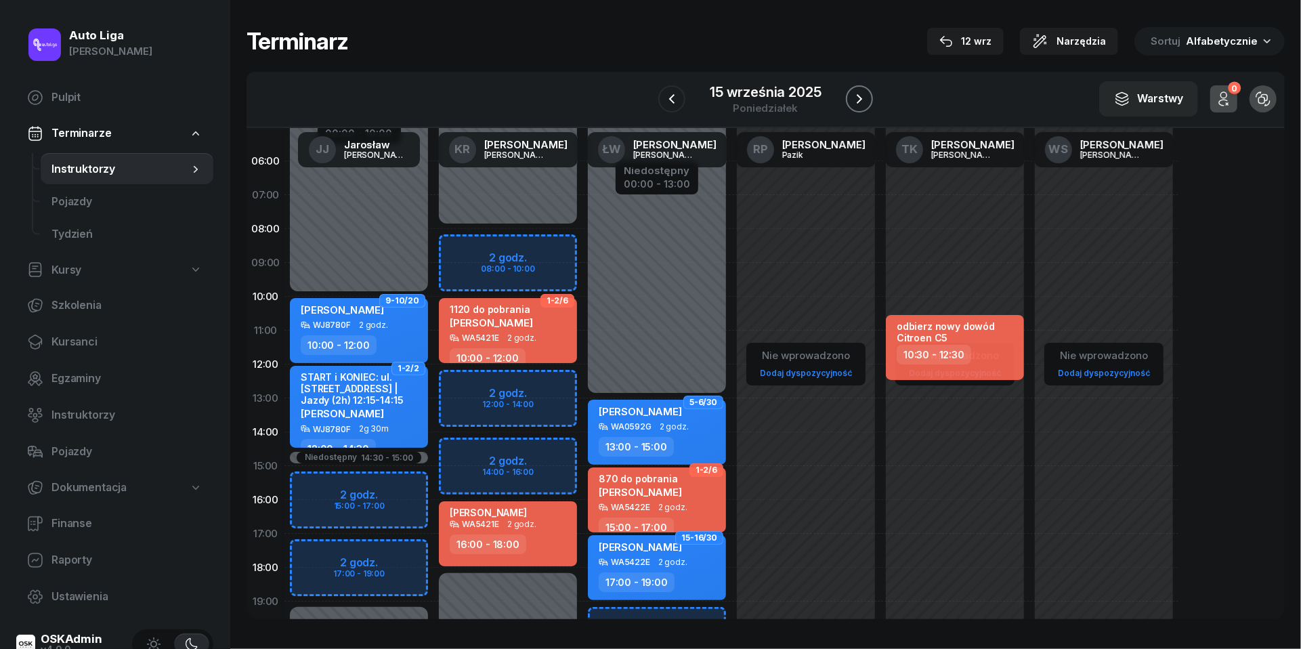
click at [859, 95] on icon "button" at bounding box center [859, 98] width 5 height 9
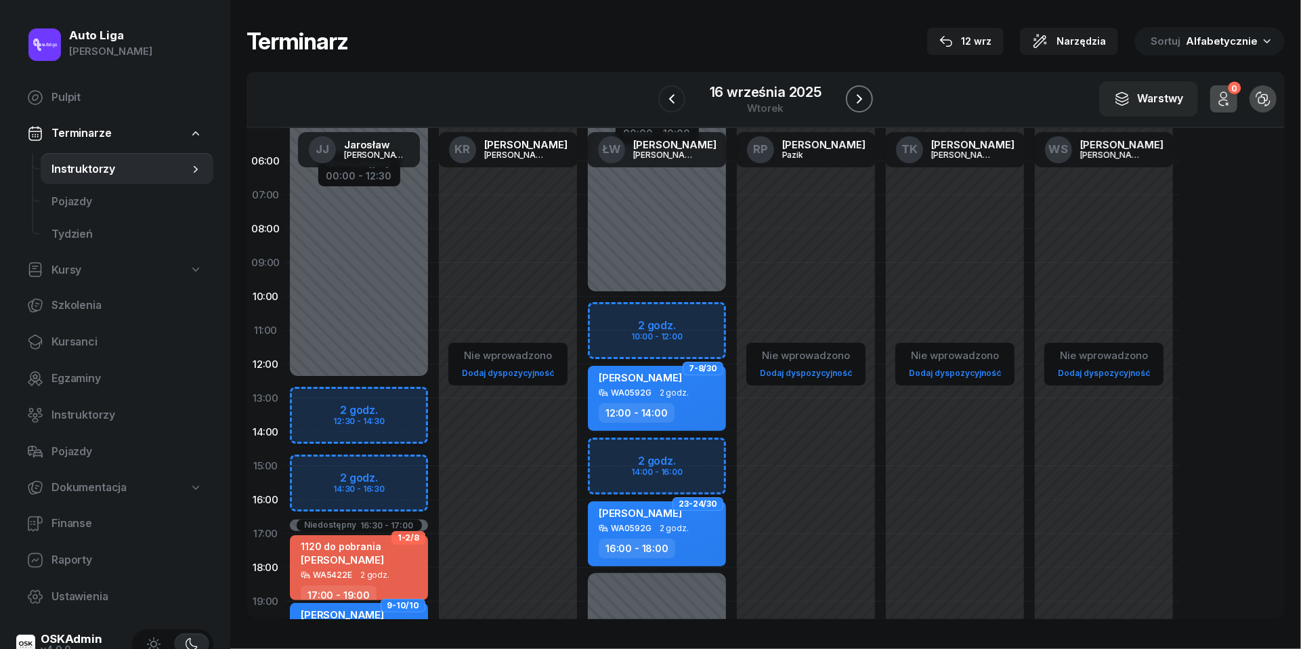
click at [859, 95] on icon "button" at bounding box center [859, 98] width 5 height 9
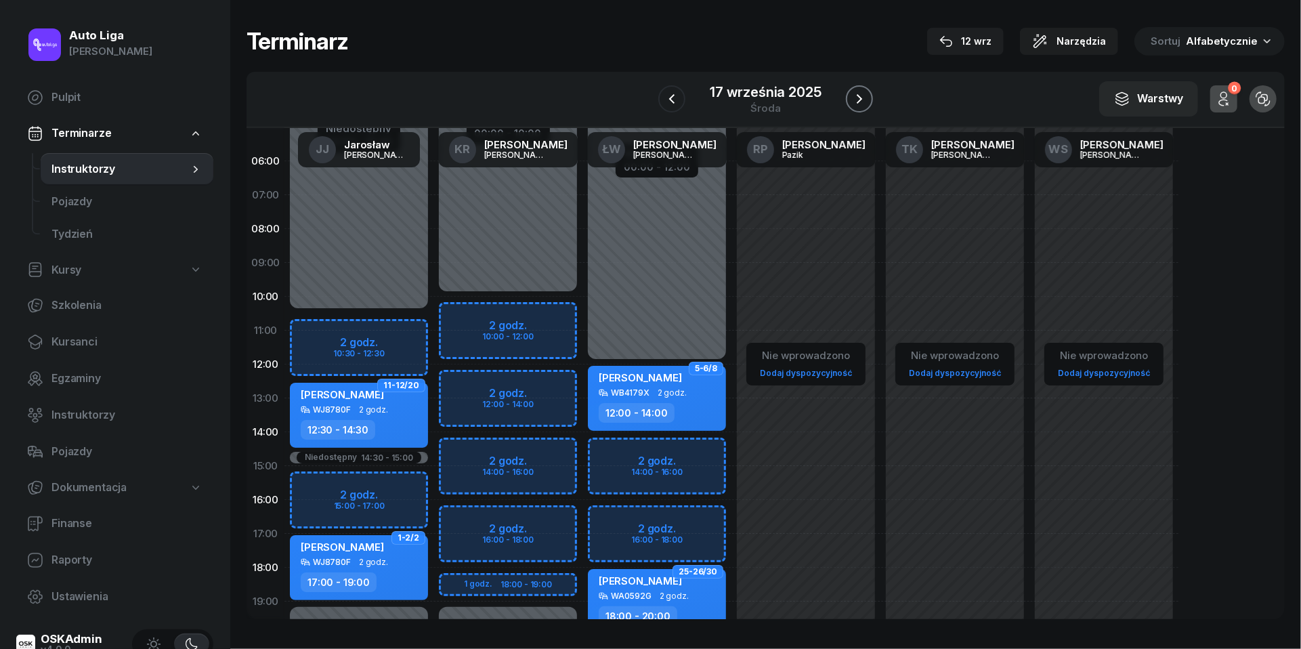
click at [859, 95] on icon "button" at bounding box center [859, 99] width 16 height 16
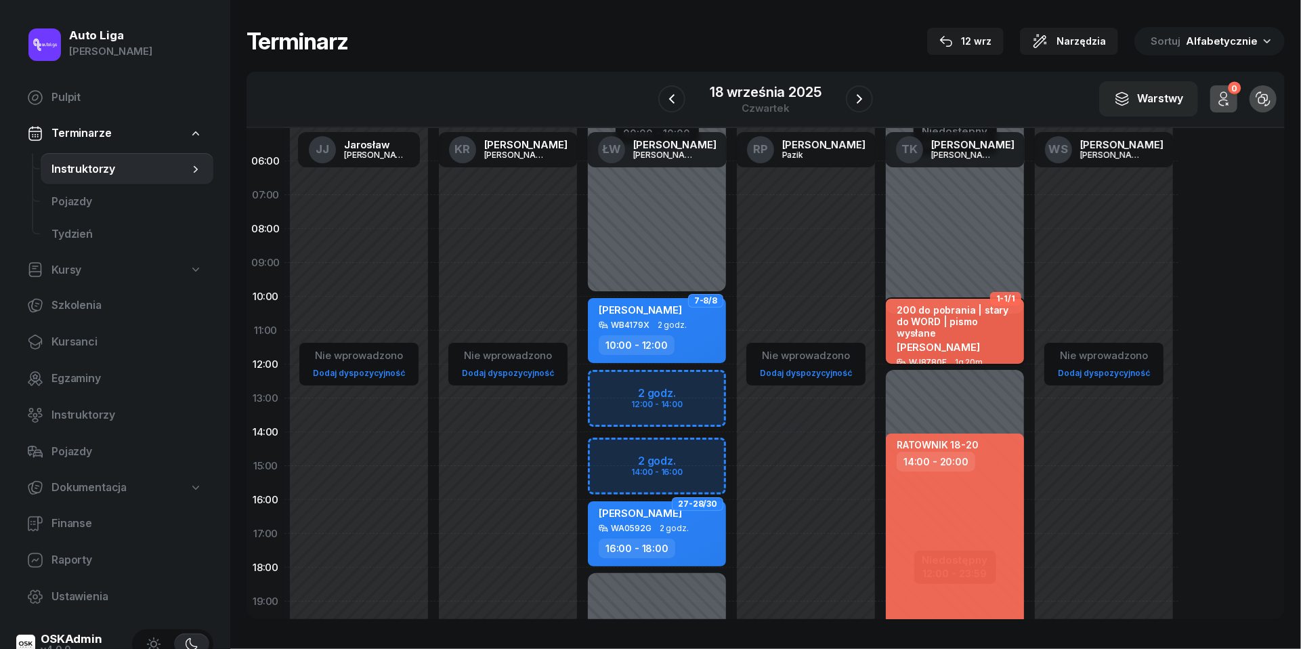
click at [965, 341] on span "[PERSON_NAME]" at bounding box center [938, 347] width 83 height 13
select select "10"
select select "40"
select select "12"
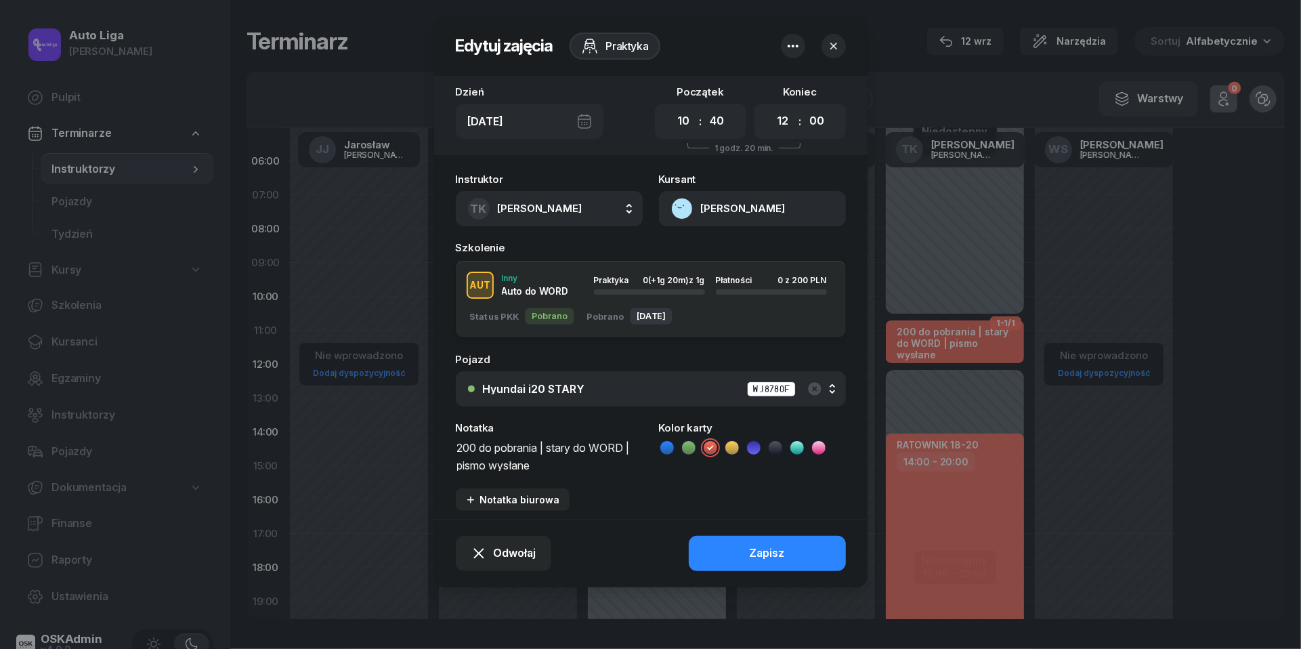
click at [833, 44] on icon "button" at bounding box center [834, 46] width 14 height 14
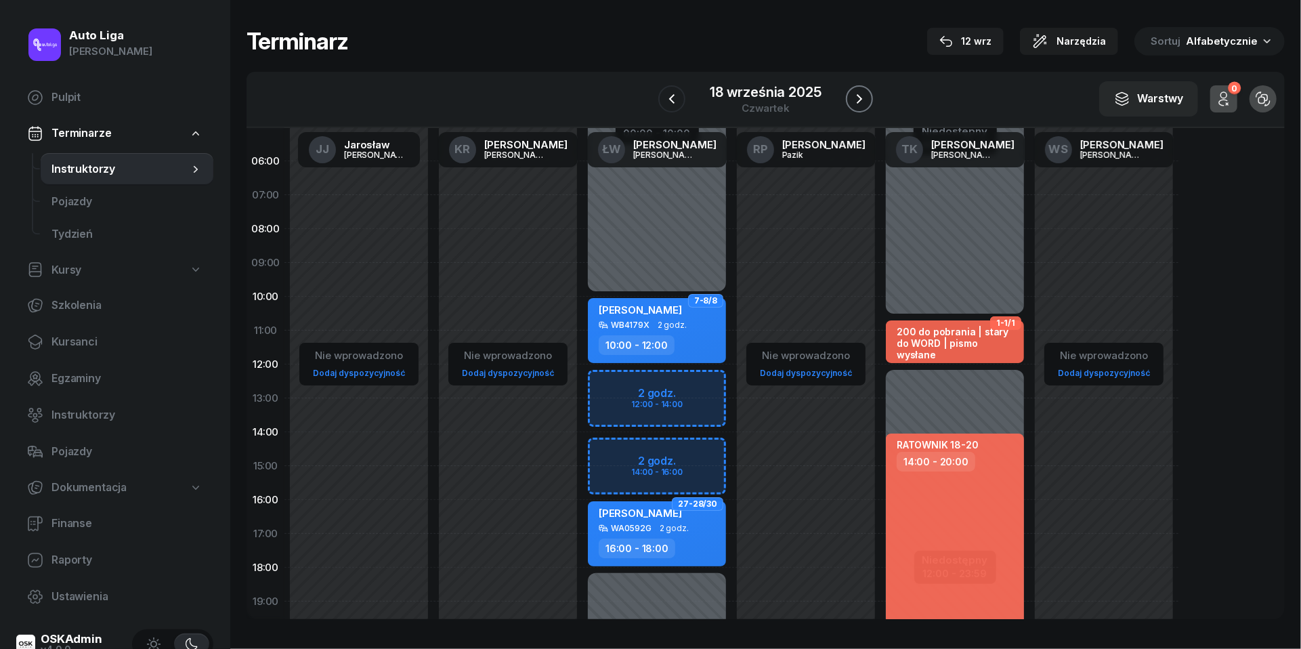
click at [858, 106] on icon "button" at bounding box center [859, 99] width 16 height 16
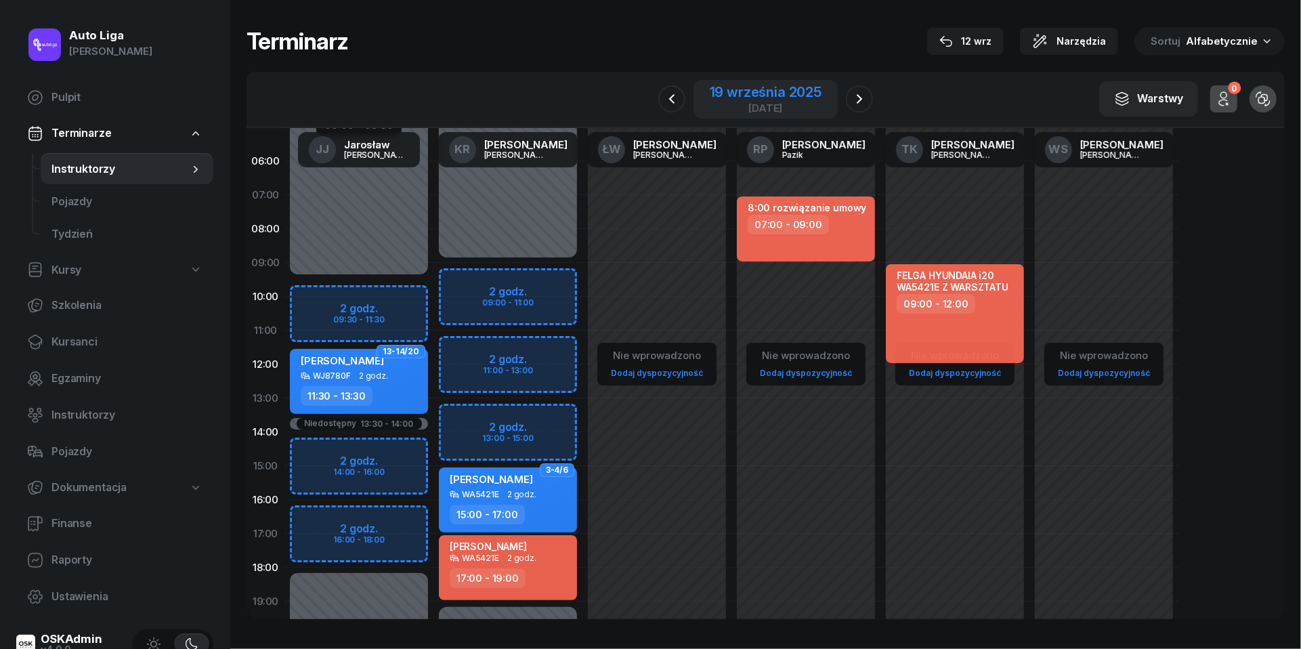
click at [737, 112] on div "[DATE]" at bounding box center [766, 108] width 112 height 10
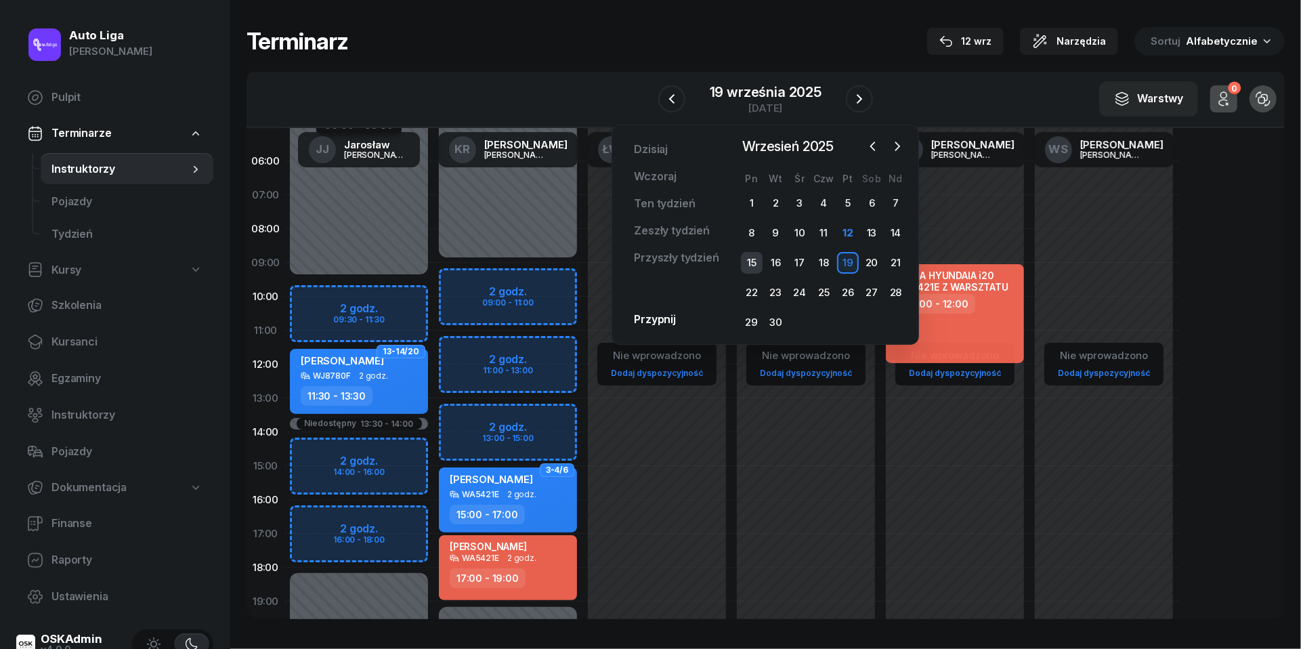
click at [752, 260] on div "15" at bounding box center [752, 263] width 22 height 22
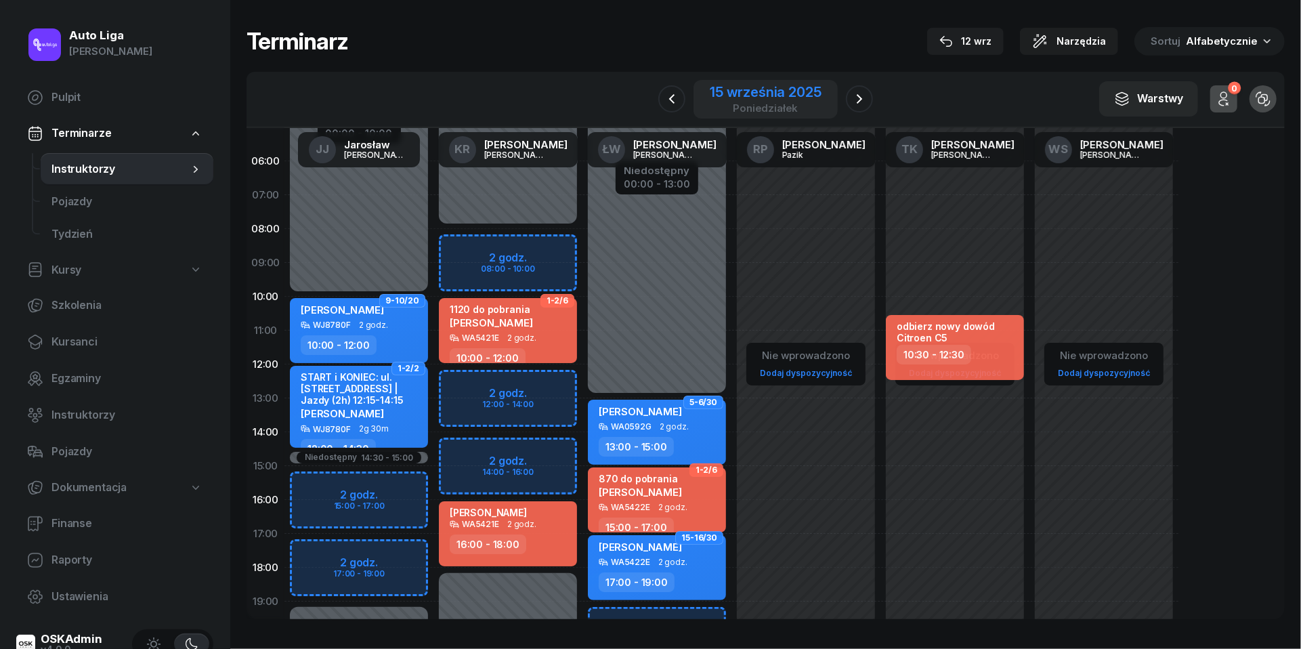
click at [727, 98] on div "15 września 2025" at bounding box center [765, 92] width 111 height 14
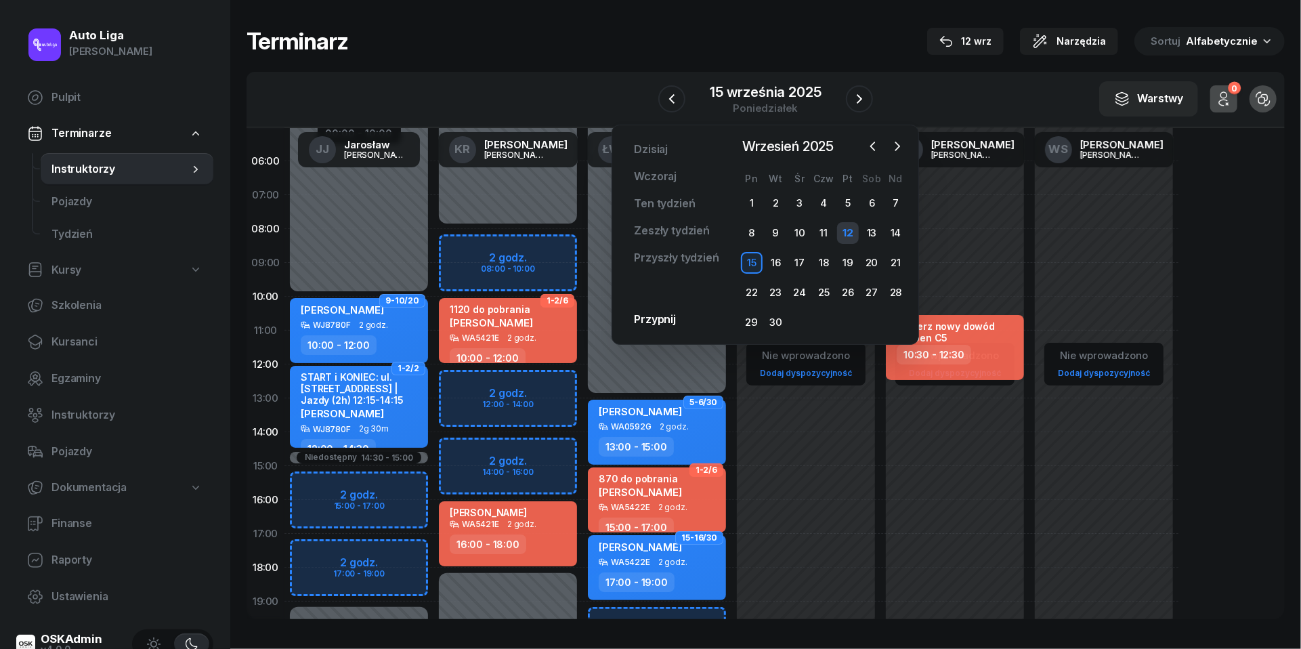
click at [854, 230] on div "12" at bounding box center [848, 233] width 22 height 22
